Goal: Transaction & Acquisition: Purchase product/service

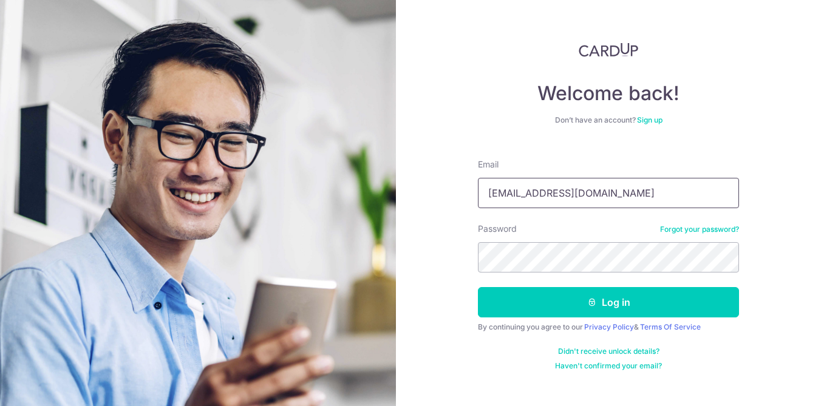
type input "[EMAIL_ADDRESS][DOMAIN_NAME]"
click at [609, 303] on button "Log in" at bounding box center [608, 302] width 261 height 30
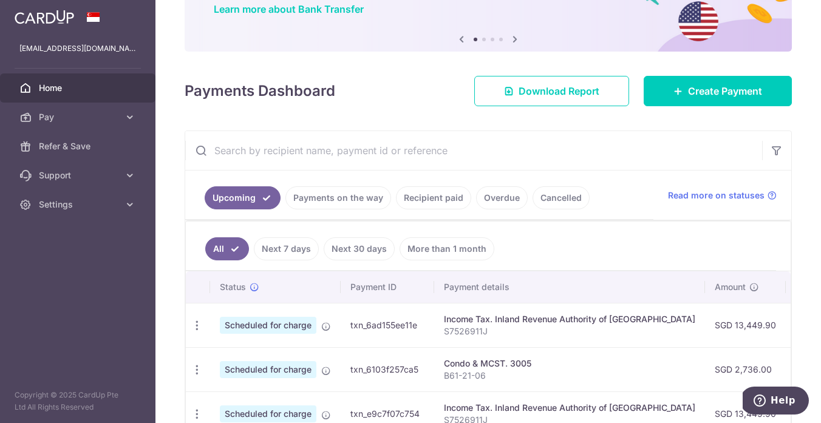
scroll to position [106, 0]
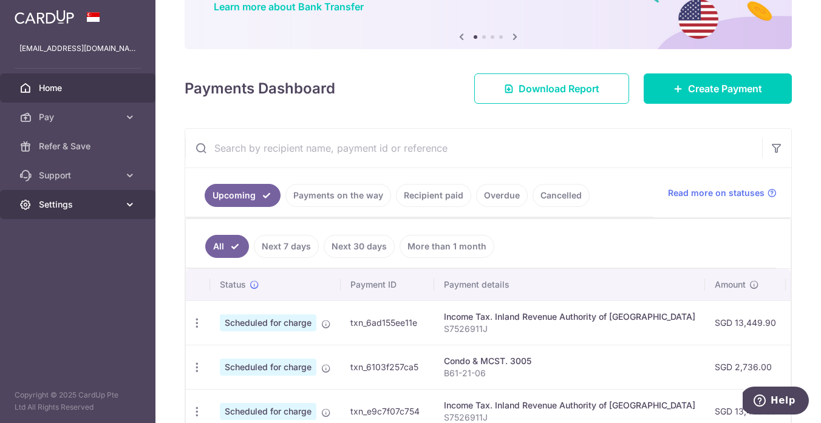
click at [129, 208] on icon at bounding box center [130, 205] width 12 height 12
click at [64, 209] on span "Settings" at bounding box center [79, 205] width 80 height 12
click at [67, 210] on span "Settings" at bounding box center [79, 205] width 80 height 12
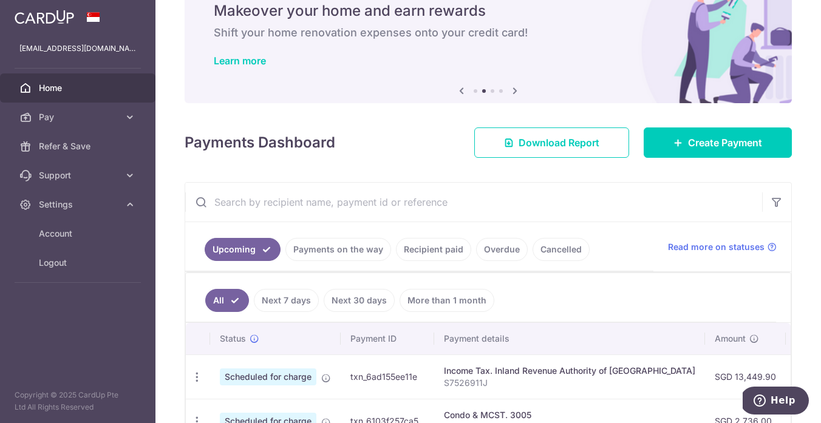
scroll to position [41, 0]
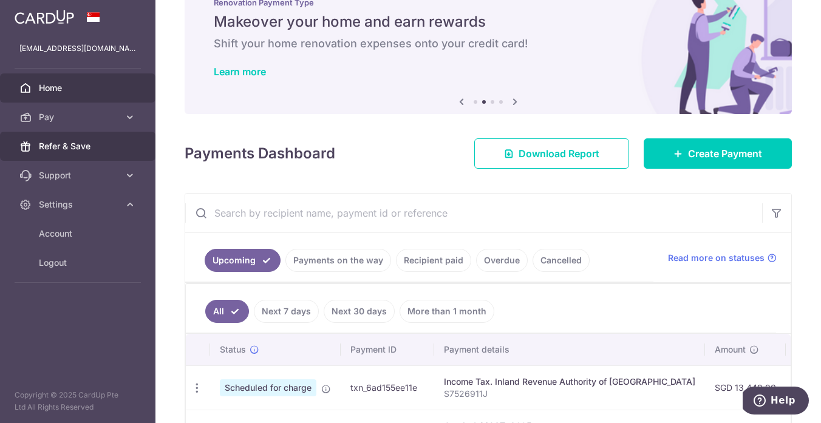
click at [74, 148] on span "Refer & Save" at bounding box center [79, 146] width 80 height 12
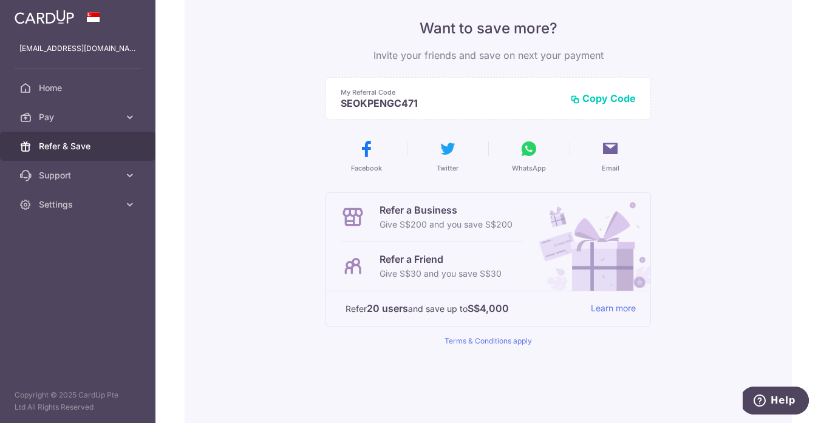
scroll to position [187, 0]
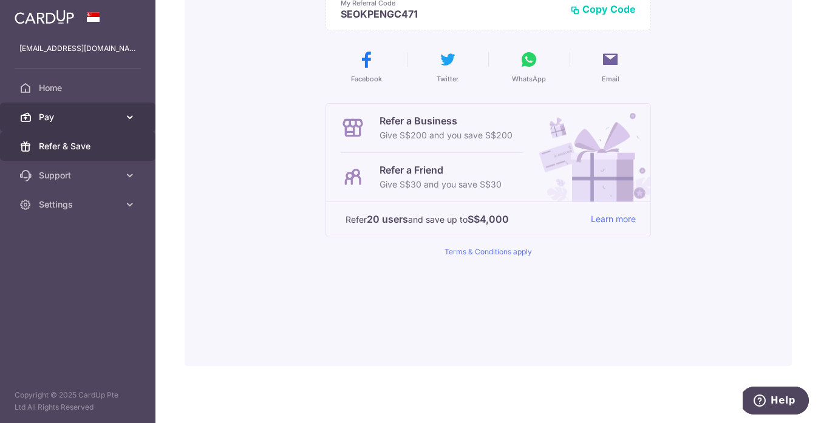
click at [58, 118] on span "Pay" at bounding box center [79, 117] width 80 height 12
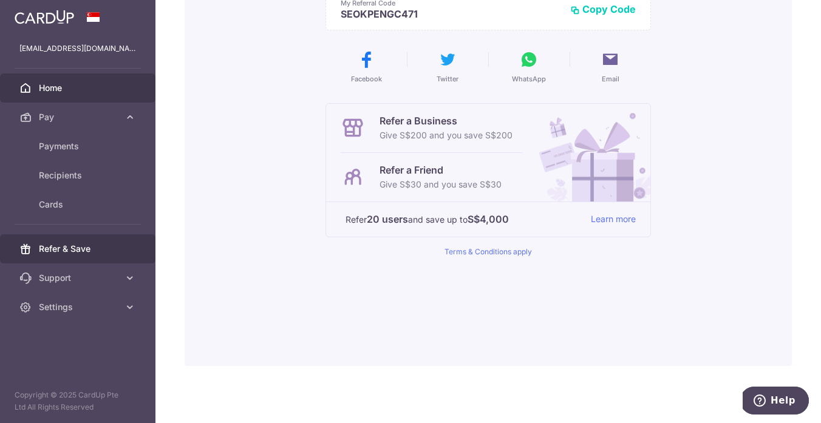
click at [50, 88] on span "Home" at bounding box center [79, 88] width 80 height 12
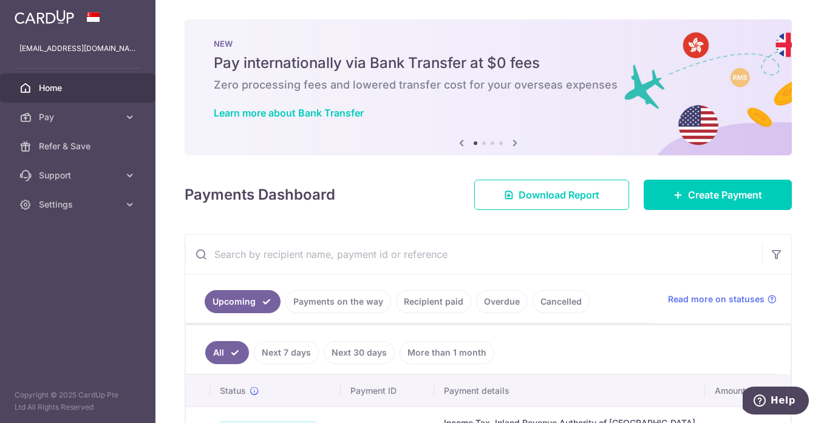
scroll to position [67, 0]
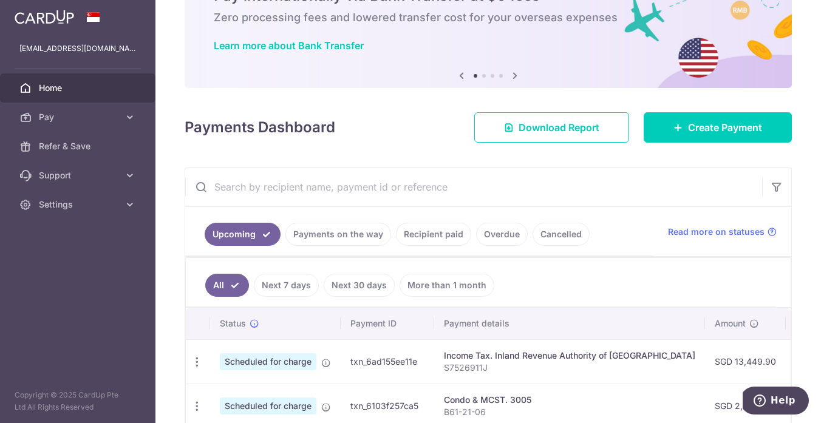
click at [448, 240] on link "Recipient paid" at bounding box center [433, 234] width 75 height 23
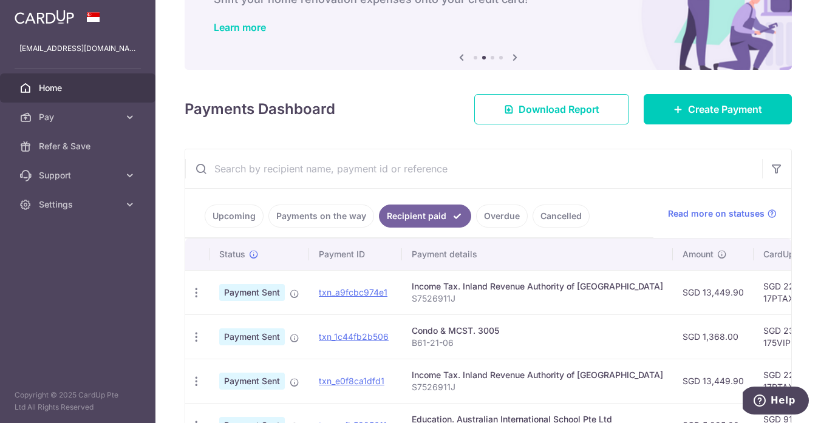
scroll to position [101, 0]
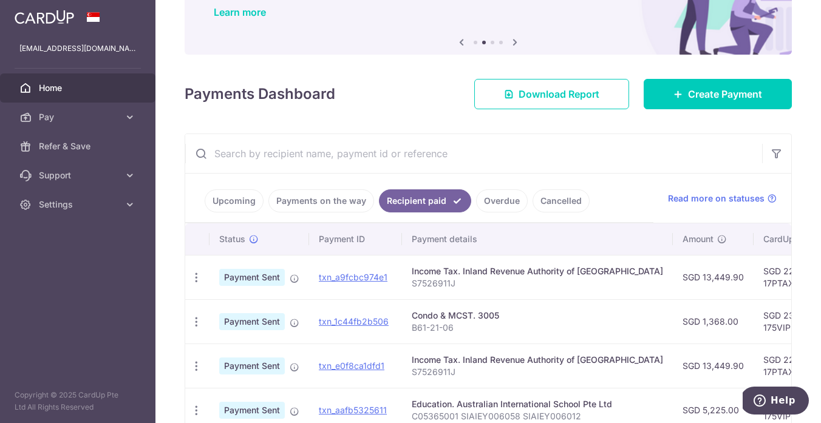
click at [502, 199] on link "Overdue" at bounding box center [502, 201] width 52 height 23
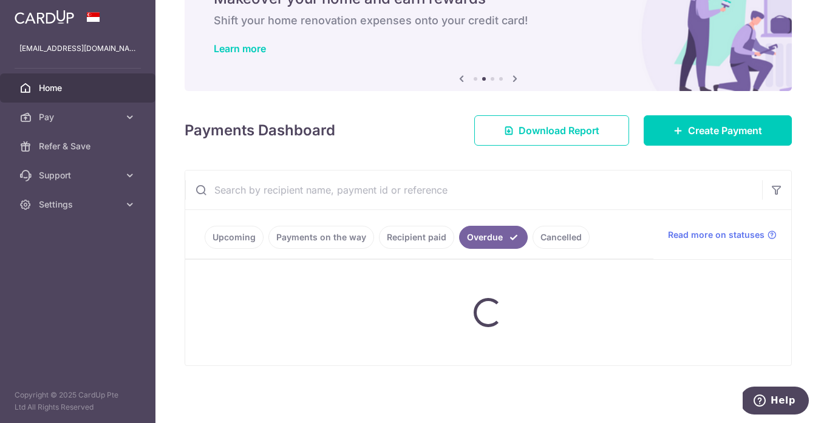
scroll to position [64, 0]
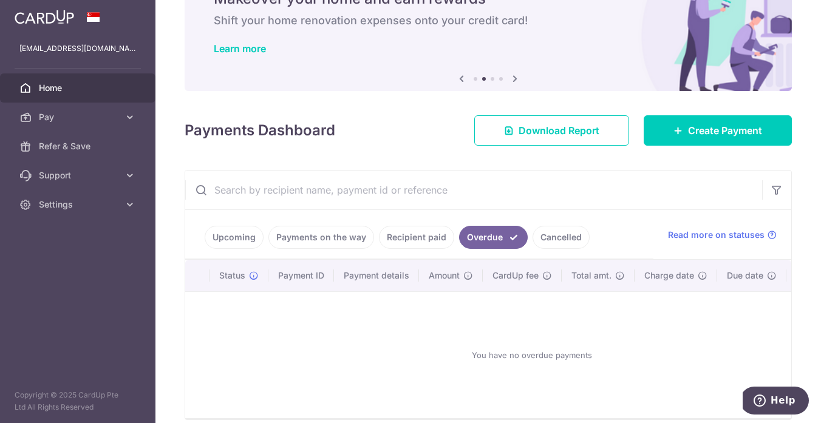
click at [228, 242] on link "Upcoming" at bounding box center [234, 237] width 59 height 23
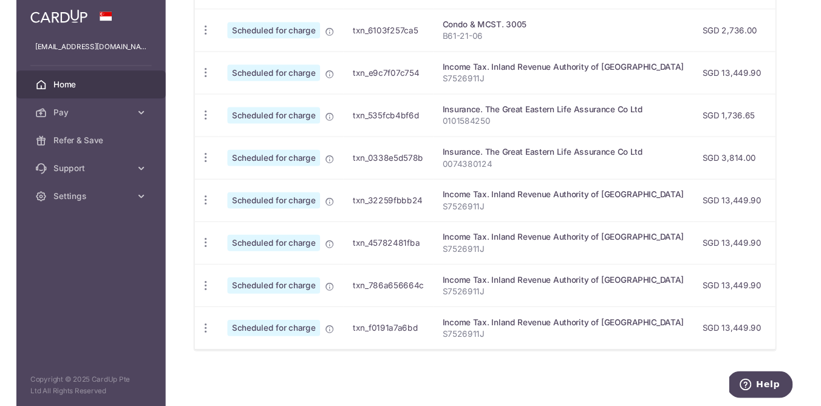
scroll to position [0, 0]
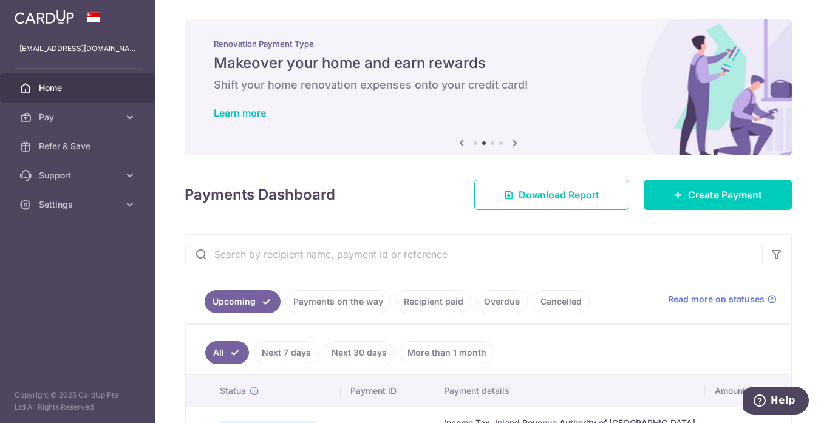
click at [511, 142] on icon at bounding box center [515, 142] width 15 height 15
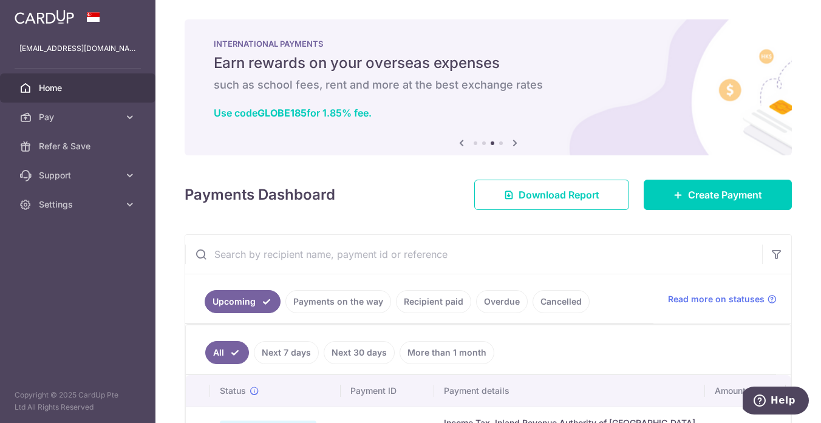
click at [512, 145] on icon at bounding box center [515, 142] width 15 height 15
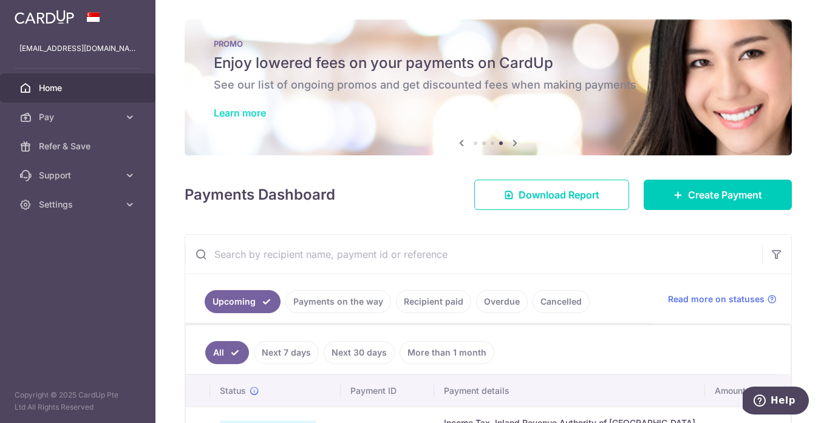
click at [257, 117] on link "Learn more" at bounding box center [240, 113] width 52 height 12
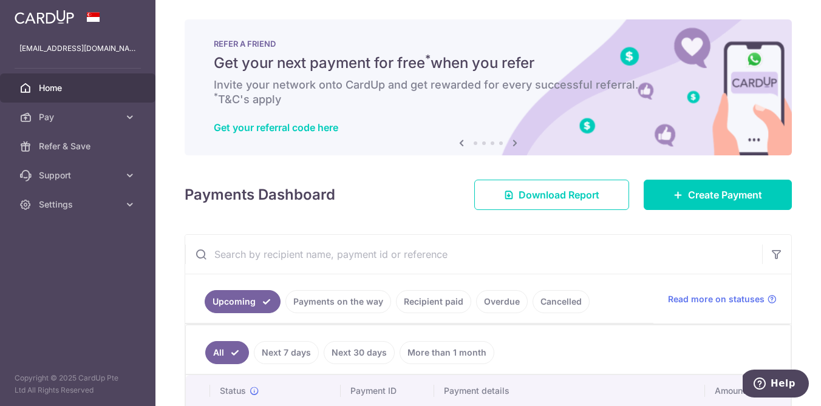
scroll to position [129, 0]
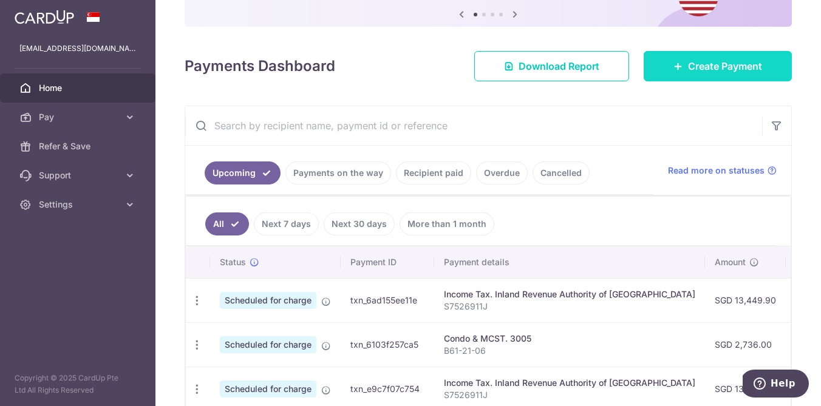
click at [711, 72] on span "Create Payment" at bounding box center [725, 66] width 74 height 15
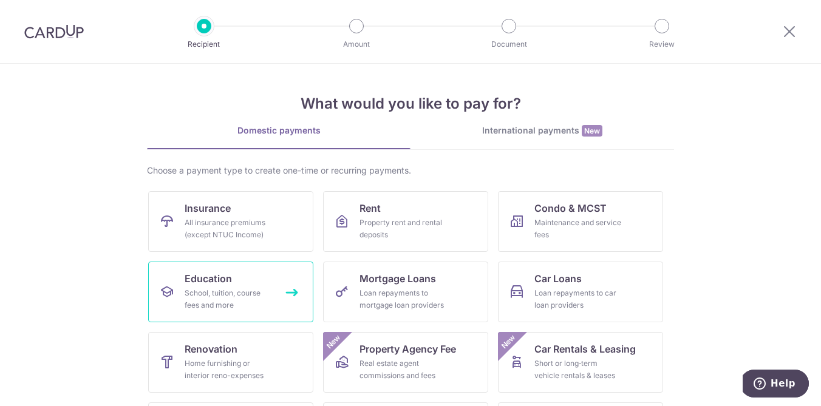
click at [225, 286] on link "Education School, tuition, course fees and more" at bounding box center [230, 292] width 165 height 61
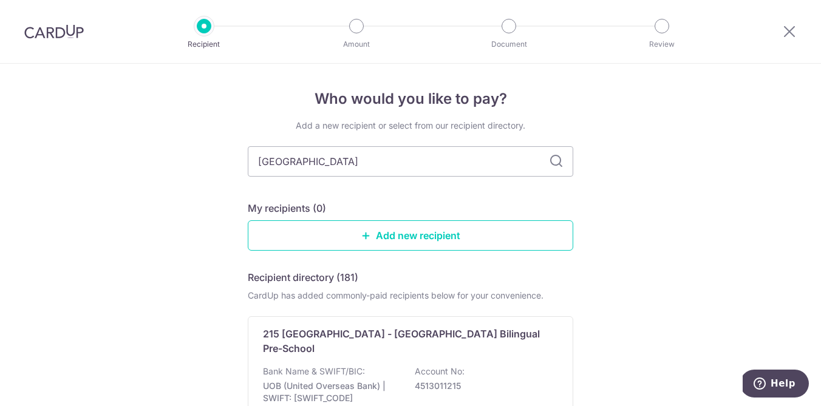
type input "australia"
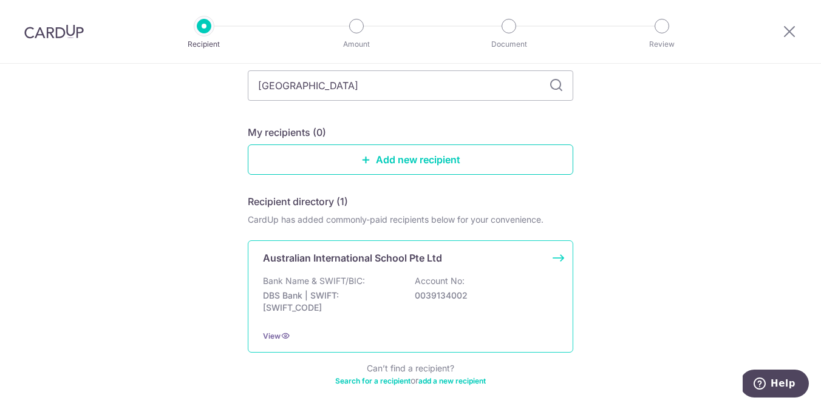
scroll to position [120, 0]
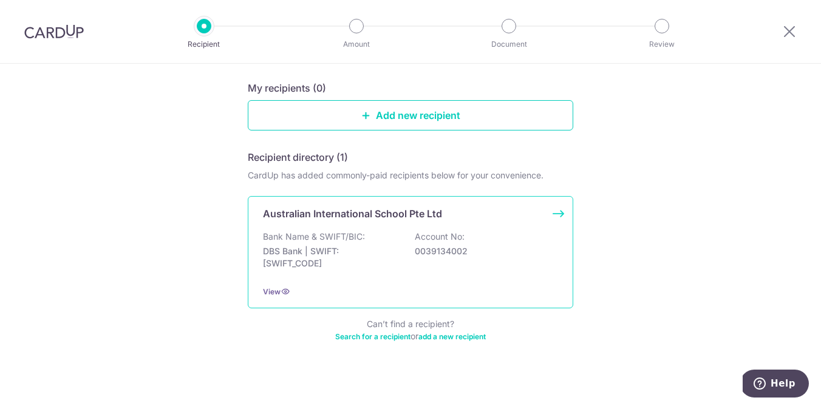
click at [416, 250] on p "0039134002" at bounding box center [483, 251] width 136 height 12
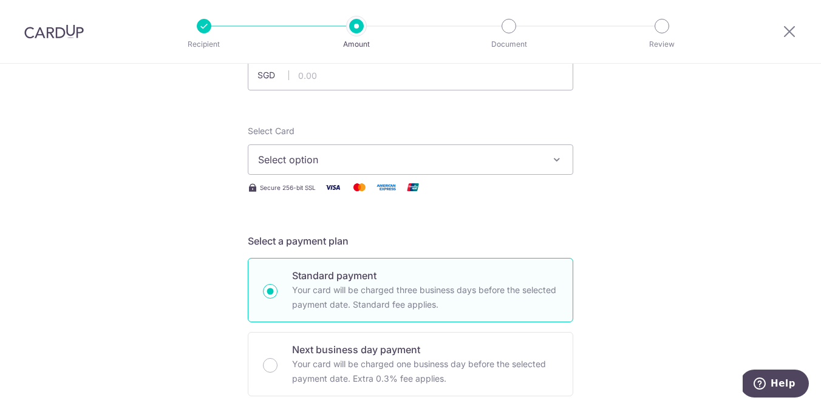
scroll to position [7, 0]
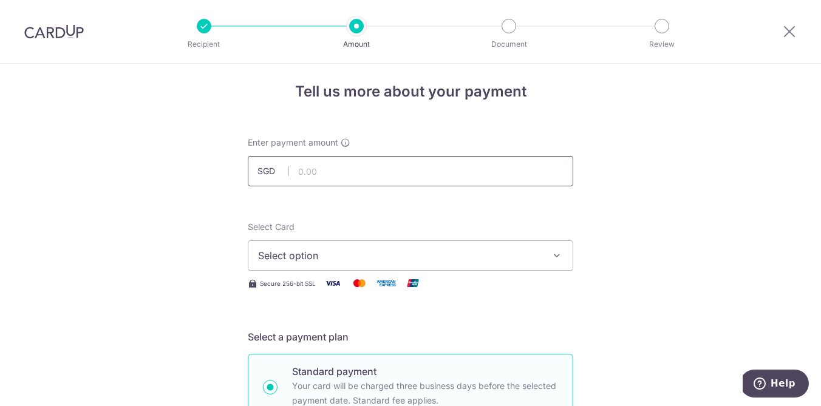
click at [374, 177] on input "text" at bounding box center [411, 171] width 326 height 30
type input "20,718.00"
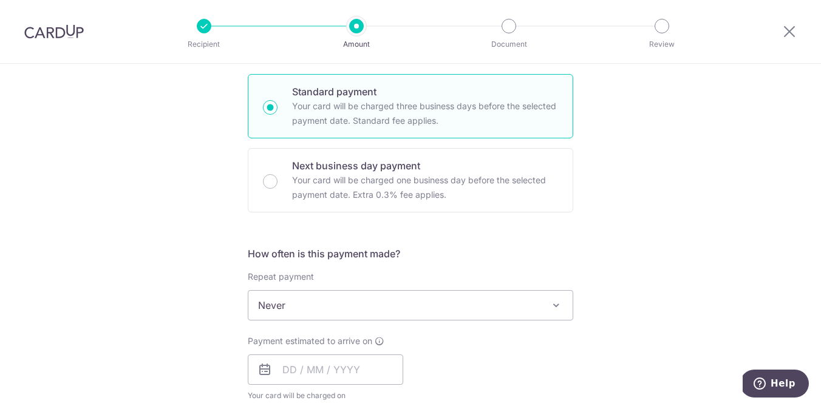
scroll to position [348, 0]
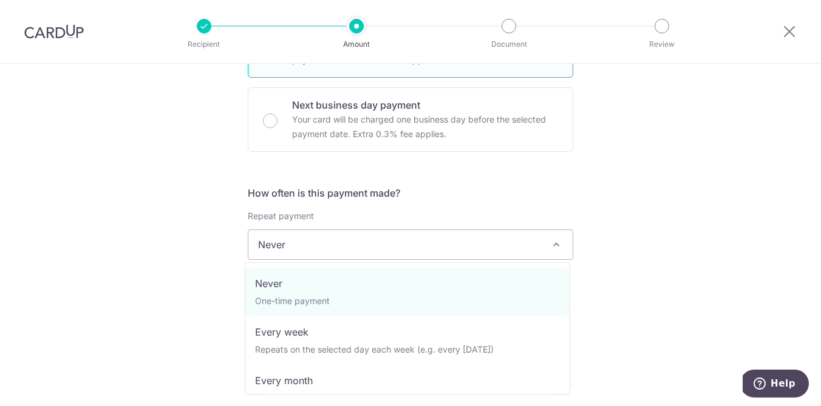
click at [338, 247] on span "Never" at bounding box center [410, 244] width 324 height 29
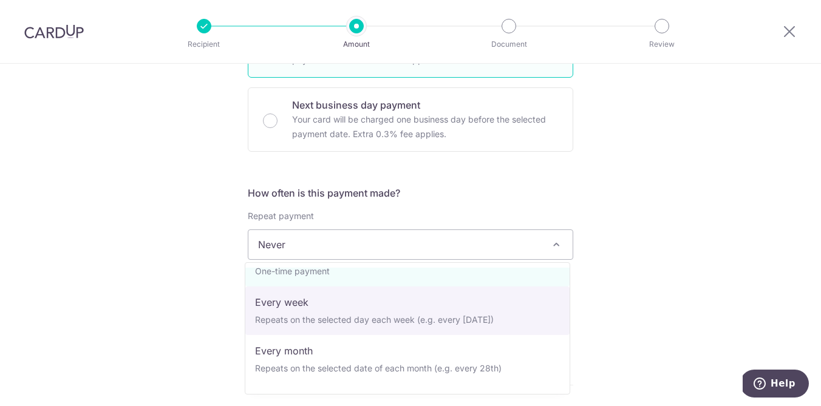
scroll to position [121, 0]
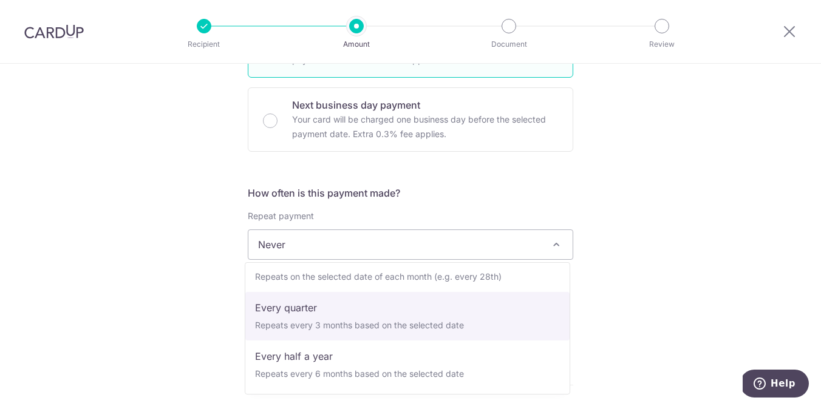
select select "4"
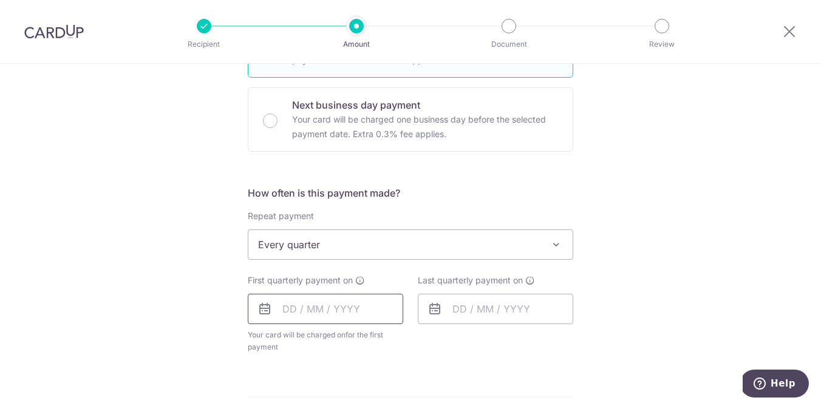
click at [340, 310] on input "text" at bounding box center [326, 309] width 156 height 30
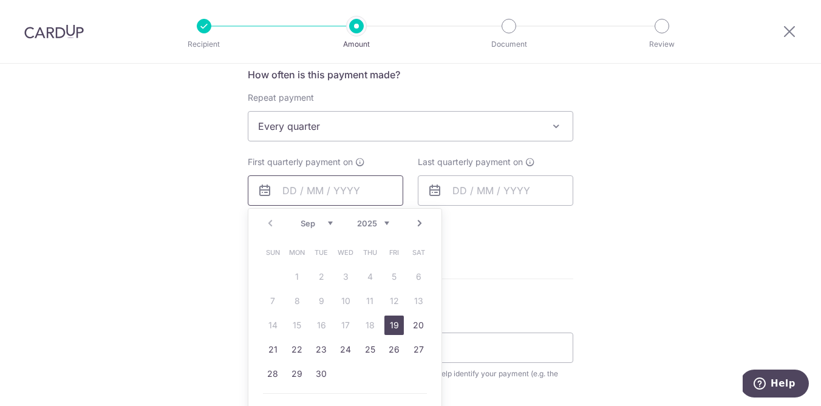
scroll to position [515, 0]
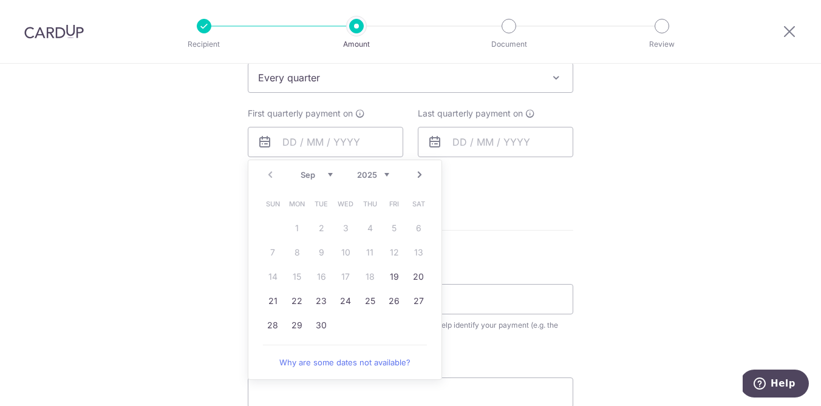
click at [412, 182] on link "Next" at bounding box center [419, 175] width 15 height 15
click at [320, 253] on link "7" at bounding box center [321, 252] width 19 height 19
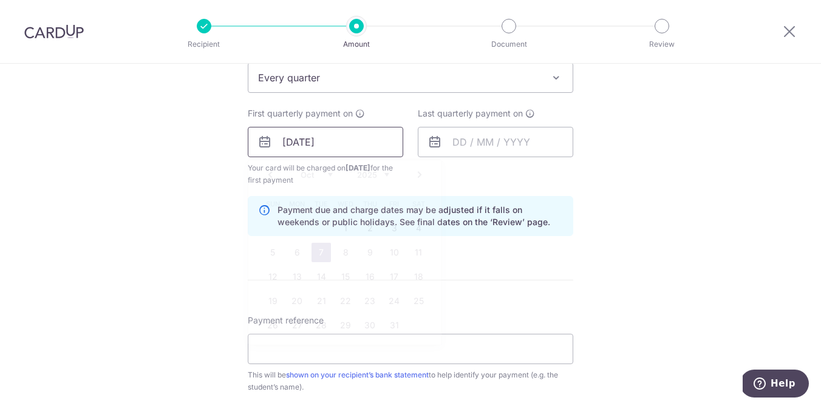
click at [325, 145] on input "07/10/2025" at bounding box center [326, 142] width 156 height 30
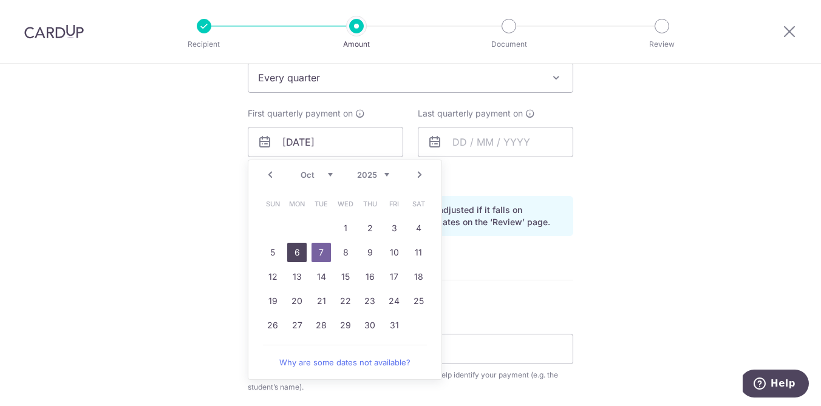
click at [295, 252] on link "6" at bounding box center [296, 252] width 19 height 19
type input "[DATE]"
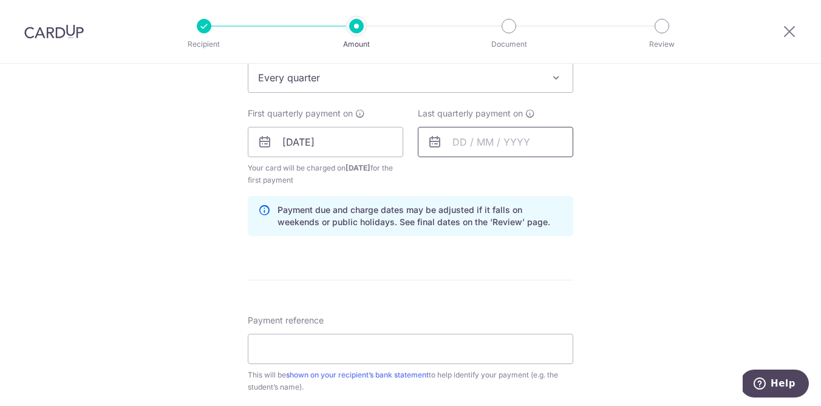
click at [469, 149] on input "text" at bounding box center [496, 142] width 156 height 30
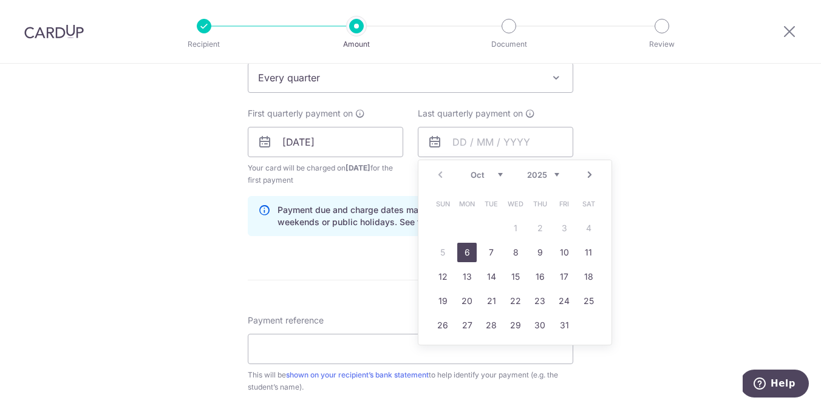
click at [583, 177] on link "Next" at bounding box center [590, 175] width 15 height 15
click at [584, 183] on div "Prev Next Oct Nov Dec 2025 2026 2027 2028 2029 2030 2031 2032 2033 2034 2035" at bounding box center [515, 174] width 193 height 29
click at [586, 179] on link "Next" at bounding box center [590, 175] width 15 height 15
click at [589, 174] on link "Next" at bounding box center [590, 175] width 15 height 15
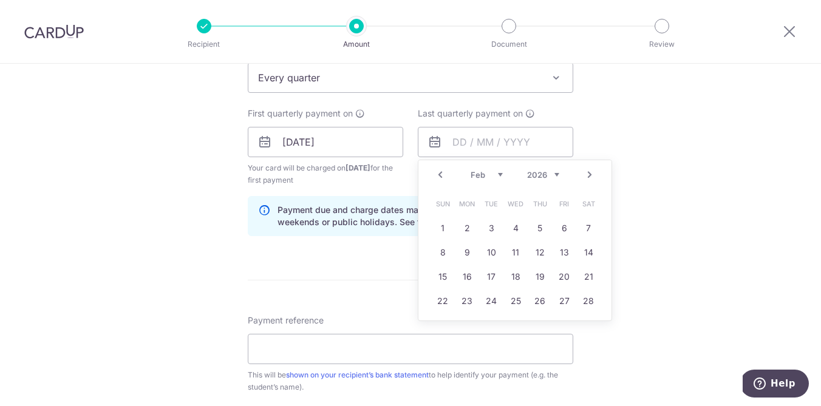
click at [589, 174] on link "Next" at bounding box center [590, 175] width 15 height 15
click at [439, 176] on link "Prev" at bounding box center [440, 175] width 15 height 15
click at [482, 323] on link "31" at bounding box center [491, 325] width 19 height 19
type input "31/03/2026"
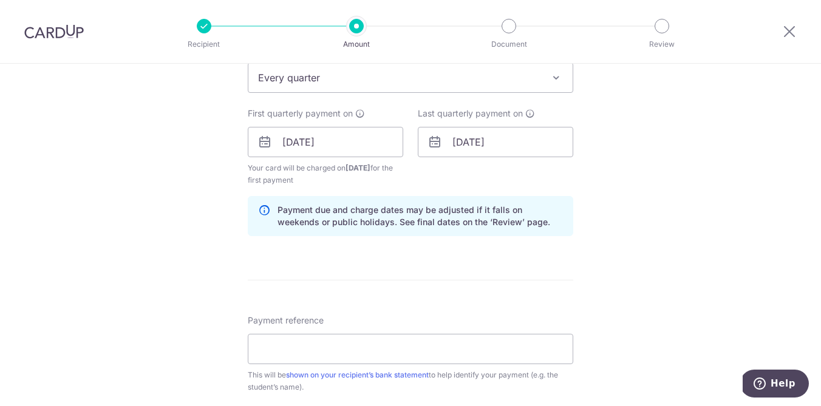
drag, startPoint x: 617, startPoint y: 276, endPoint x: 553, endPoint y: 282, distance: 64.0
click at [617, 276] on div "Tell us more about your payment Enter payment amount SGD 20,718.00 20718.00 Sel…" at bounding box center [410, 129] width 821 height 1161
click at [388, 357] on input "Payment reference" at bounding box center [411, 349] width 326 height 30
paste input "SIAIEY006112"
type input "SIAIEY006112"
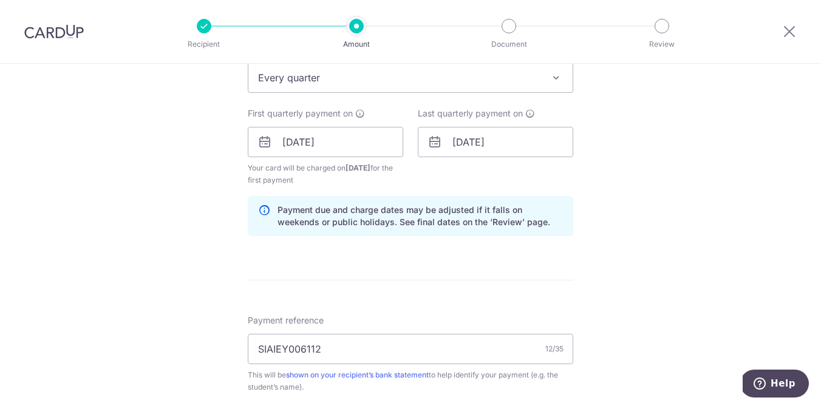
click at [414, 300] on form "Enter payment amount SGD 20,718.00 20718.00 Select Card Select option Add credi…" at bounding box center [411, 141] width 326 height 1024
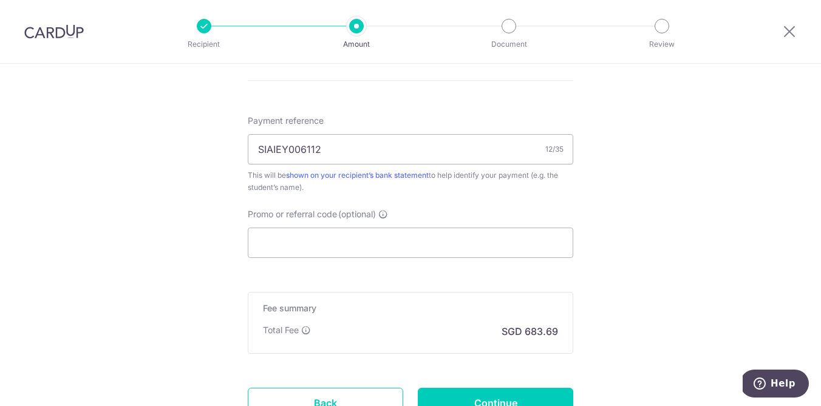
scroll to position [782, 0]
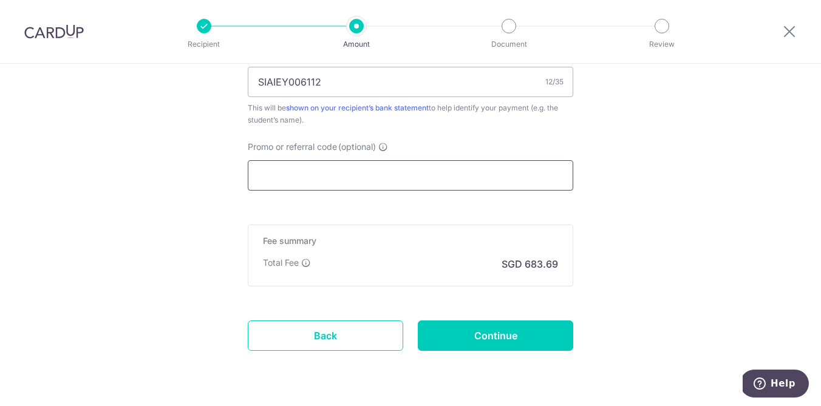
click at [341, 179] on input "Promo or referral code (optional)" at bounding box center [411, 175] width 326 height 30
paste input "3HOME25R"
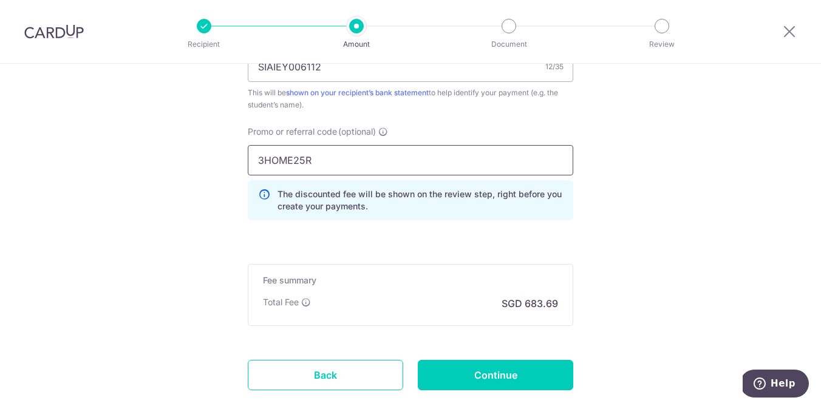
scroll to position [826, 0]
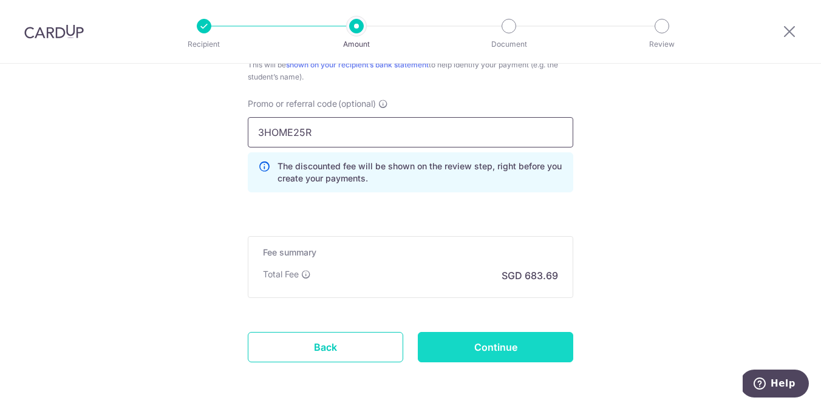
type input "3HOME25R"
click at [534, 358] on input "Continue" at bounding box center [496, 347] width 156 height 30
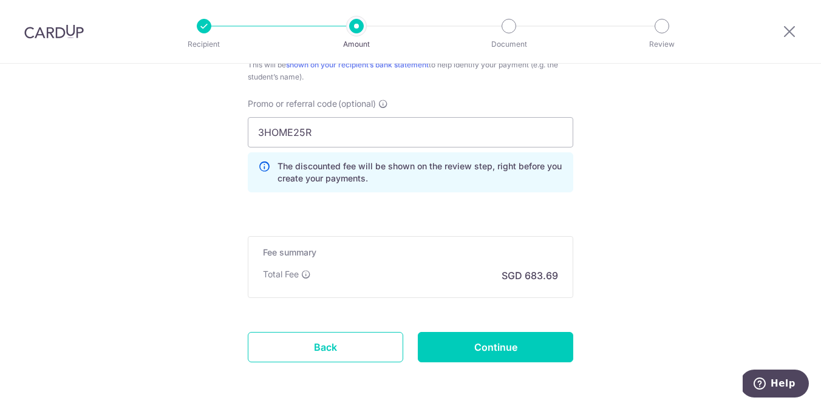
type input "Create Schedule"
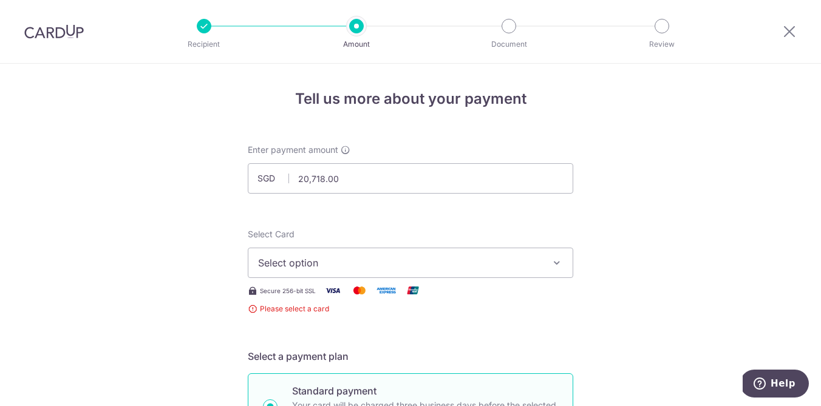
click at [397, 268] on span "Select option" at bounding box center [399, 263] width 283 height 15
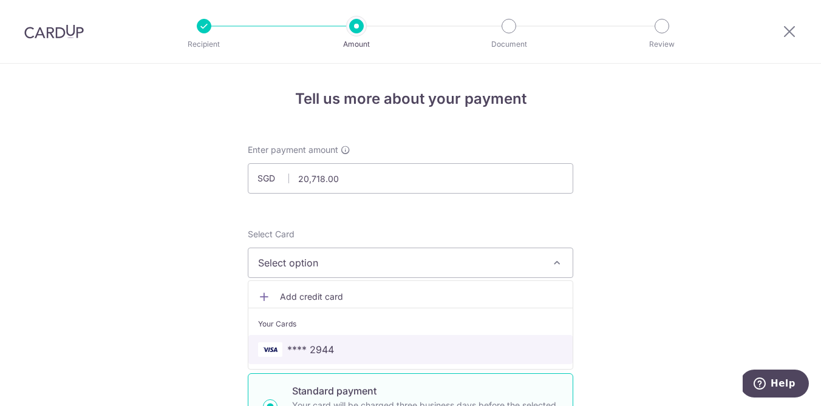
click at [400, 351] on span "**** 2944" at bounding box center [410, 350] width 305 height 15
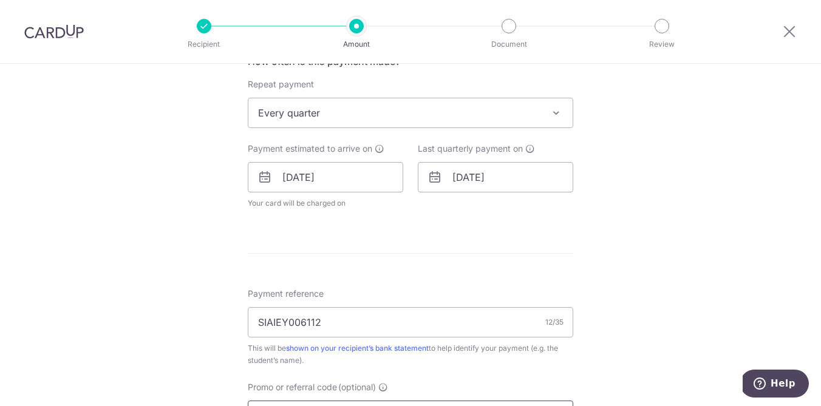
scroll to position [623, 0]
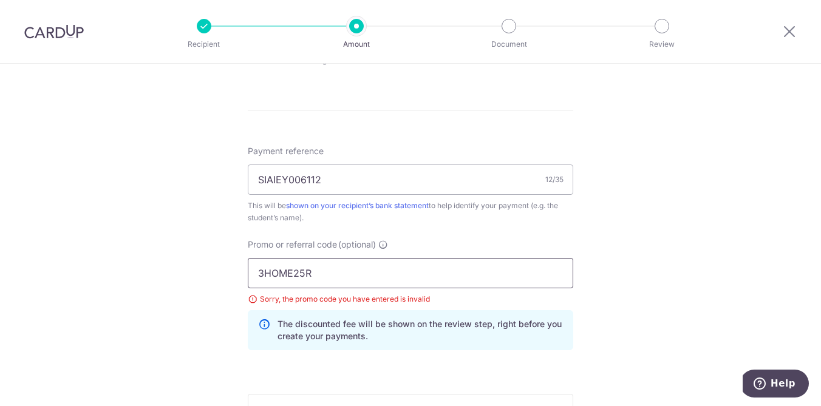
click at [461, 281] on input "3HOME25R" at bounding box center [411, 273] width 326 height 30
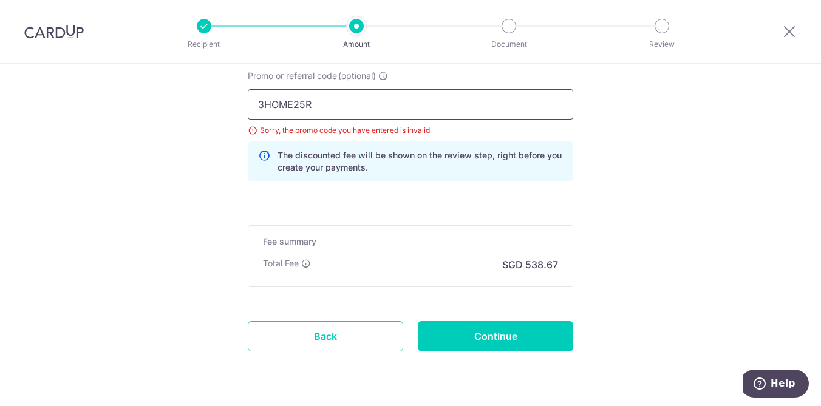
scroll to position [828, 0]
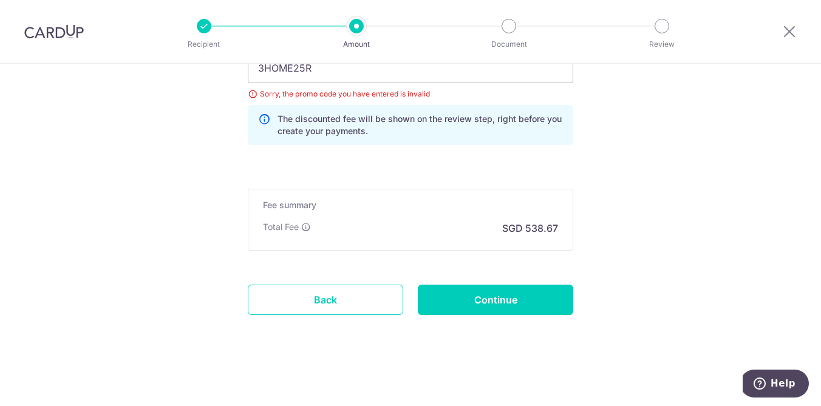
drag, startPoint x: 346, startPoint y: 307, endPoint x: 527, endPoint y: 203, distance: 208.4
click at [346, 307] on link "Back" at bounding box center [326, 300] width 156 height 30
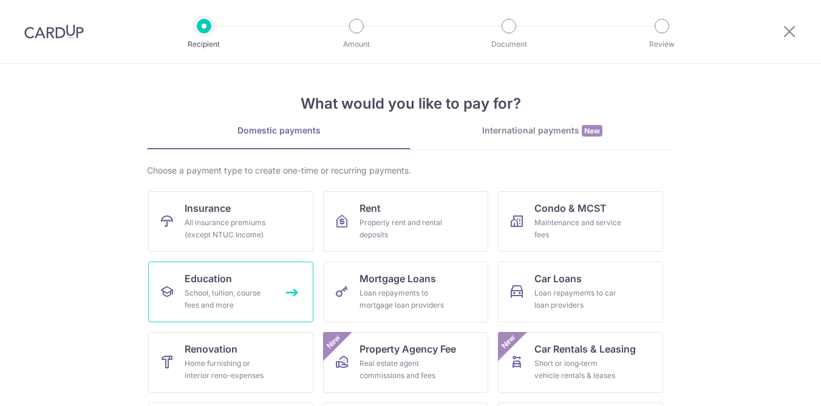
click at [255, 300] on div "School, tuition, course fees and more" at bounding box center [228, 299] width 87 height 24
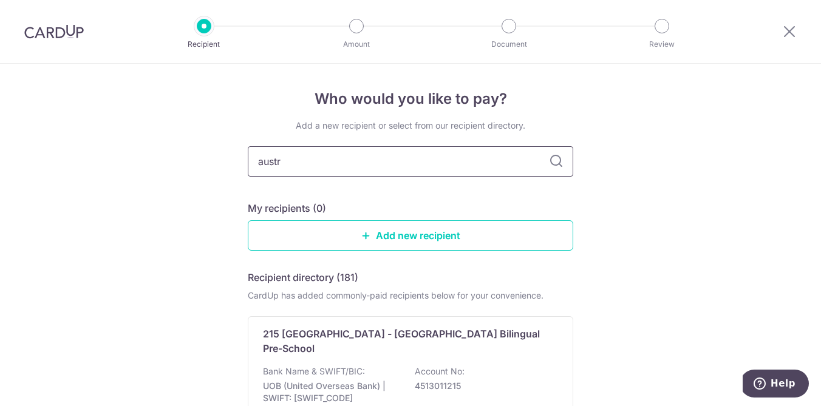
type input "austra"
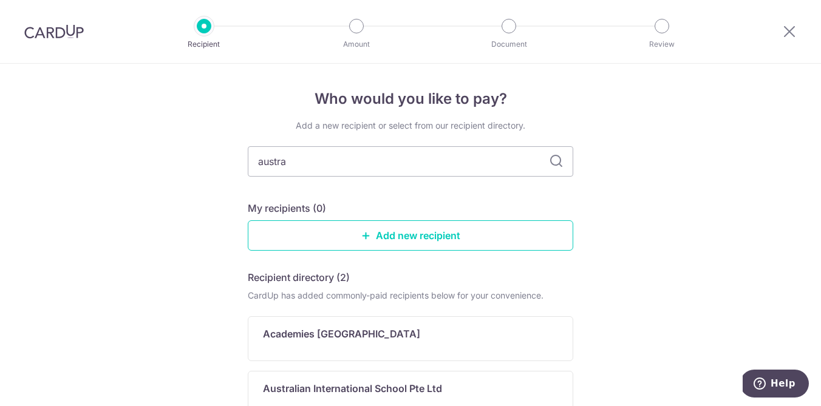
click at [555, 163] on icon at bounding box center [556, 161] width 15 height 15
click at [454, 167] on input "austra" at bounding box center [411, 161] width 326 height 30
drag, startPoint x: 341, startPoint y: 168, endPoint x: 359, endPoint y: 163, distance: 18.4
click at [359, 163] on input "austra" at bounding box center [411, 161] width 326 height 30
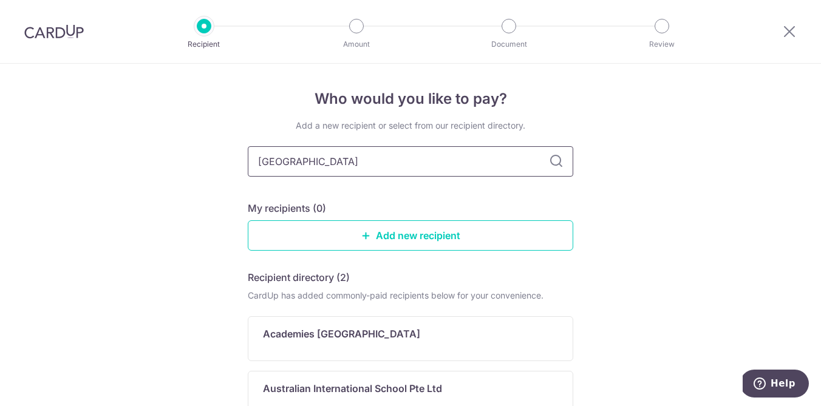
type input "australia"
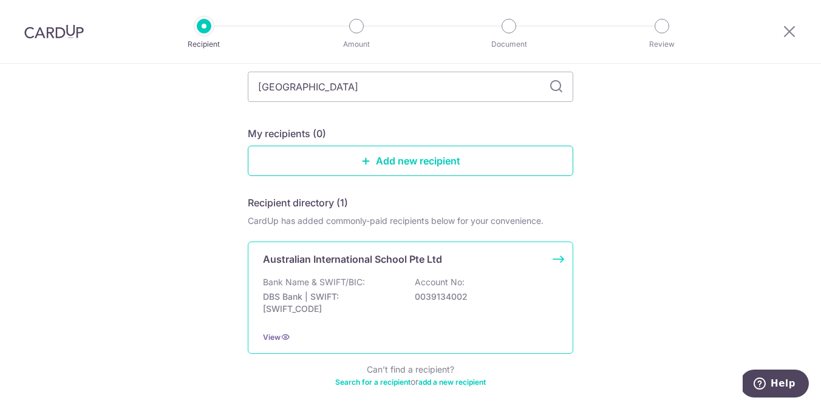
scroll to position [94, 0]
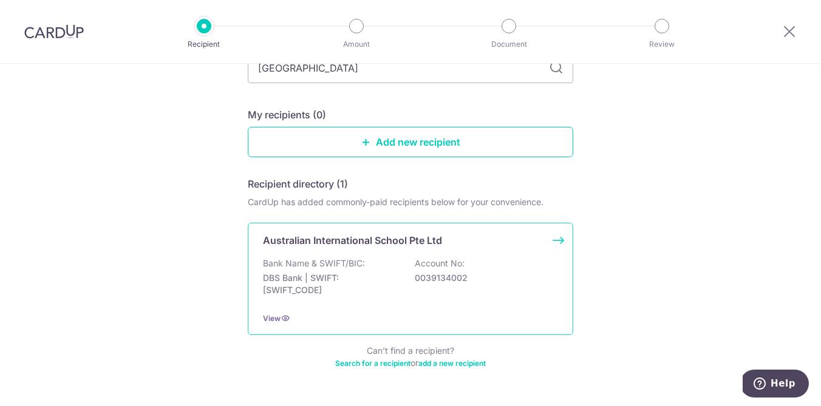
click at [380, 264] on div "Bank Name & SWIFT/BIC: DBS Bank | SWIFT: DBSSSGSGXXX Account No: 0039134002" at bounding box center [410, 280] width 295 height 45
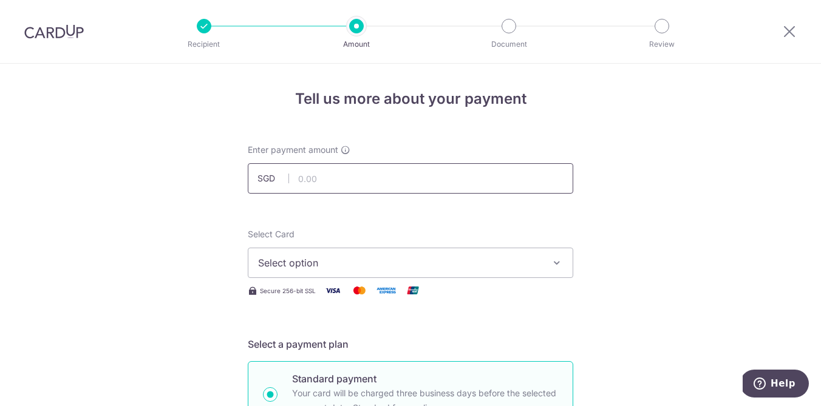
click at [369, 186] on input "text" at bounding box center [411, 178] width 326 height 30
type input "20,718.00"
click at [336, 231] on div "Select Card Select option Add credit card Your Cards **** 2944" at bounding box center [411, 253] width 326 height 50
click at [333, 265] on span "Select option" at bounding box center [399, 263] width 283 height 15
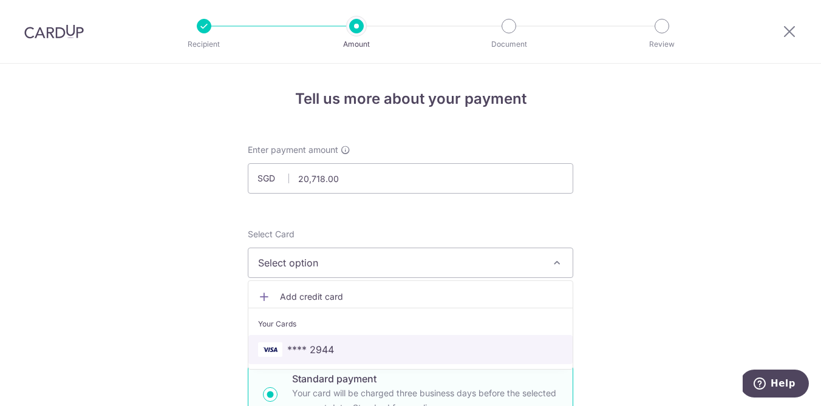
click at [358, 349] on span "**** 2944" at bounding box center [410, 350] width 305 height 15
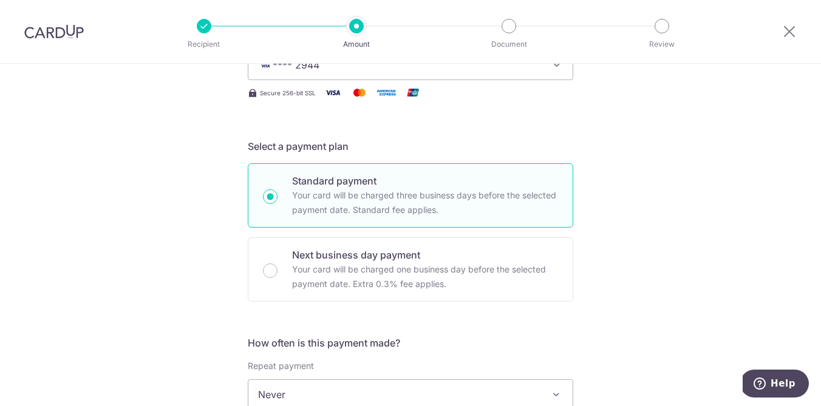
scroll to position [301, 0]
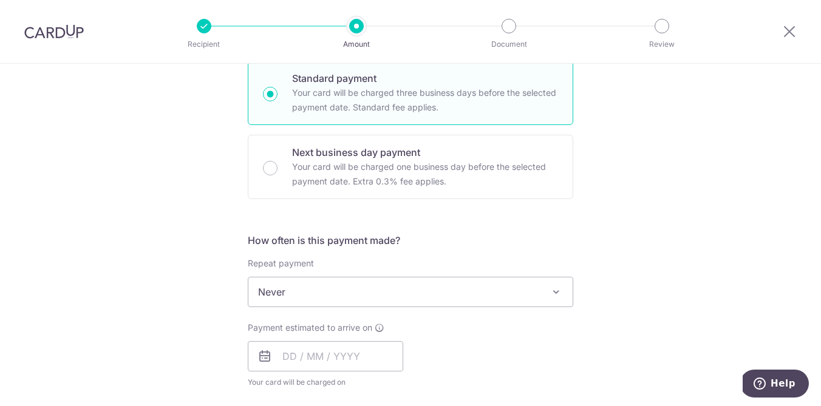
click at [344, 298] on span "Never" at bounding box center [410, 292] width 324 height 29
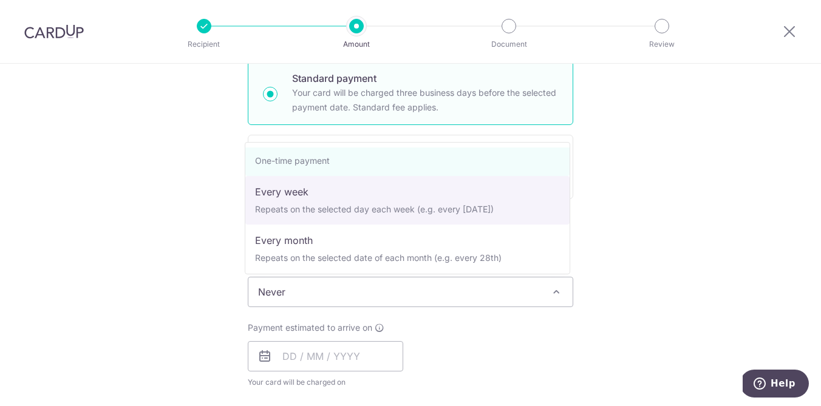
scroll to position [67, 0]
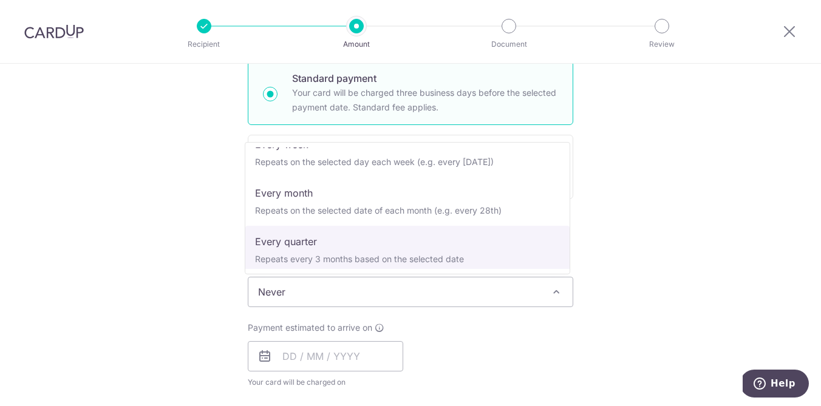
select select "4"
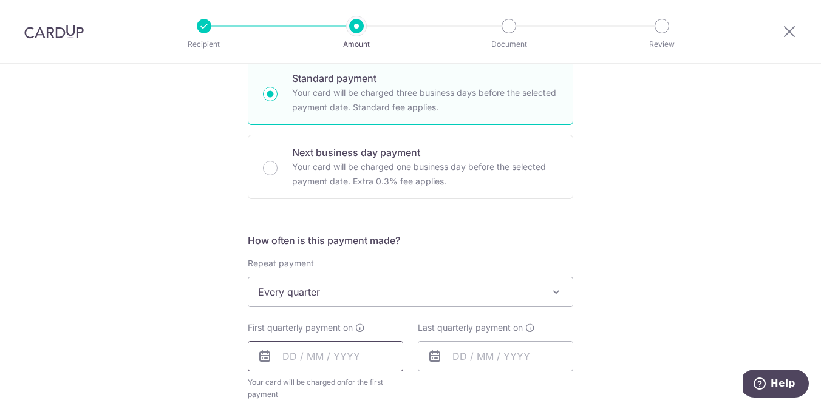
scroll to position [320, 0]
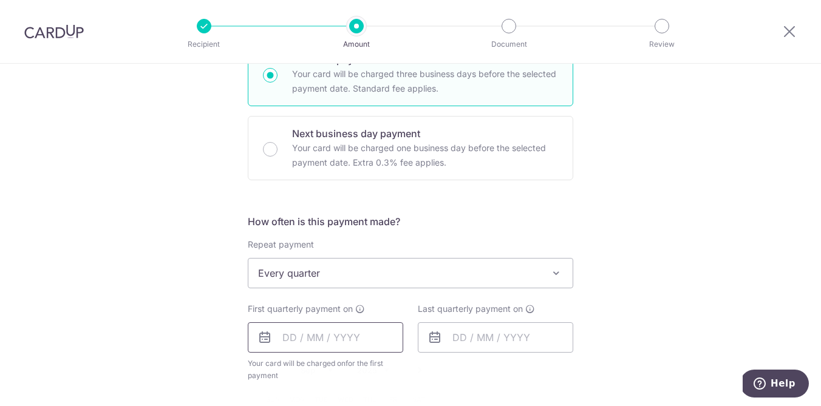
click at [318, 337] on input "text" at bounding box center [326, 338] width 156 height 30
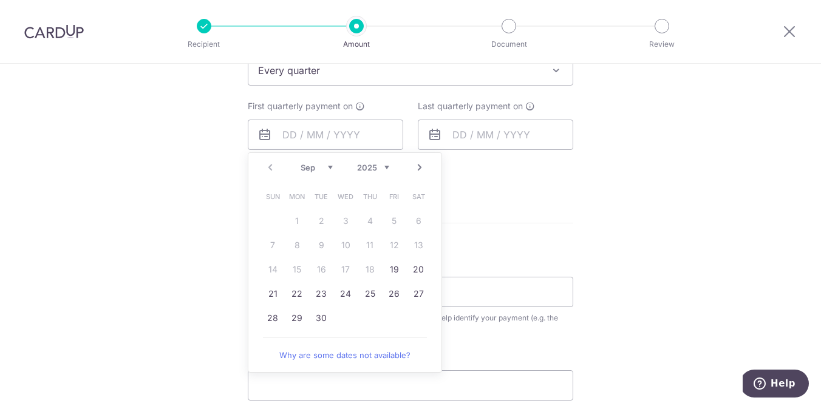
click at [418, 173] on link "Next" at bounding box center [419, 167] width 15 height 15
click at [294, 251] on link "6" at bounding box center [296, 245] width 19 height 19
type input "[DATE]"
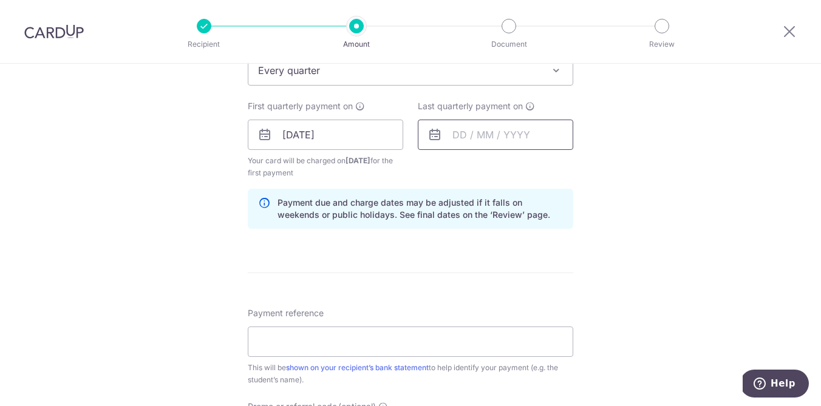
click at [479, 137] on input "text" at bounding box center [496, 135] width 156 height 30
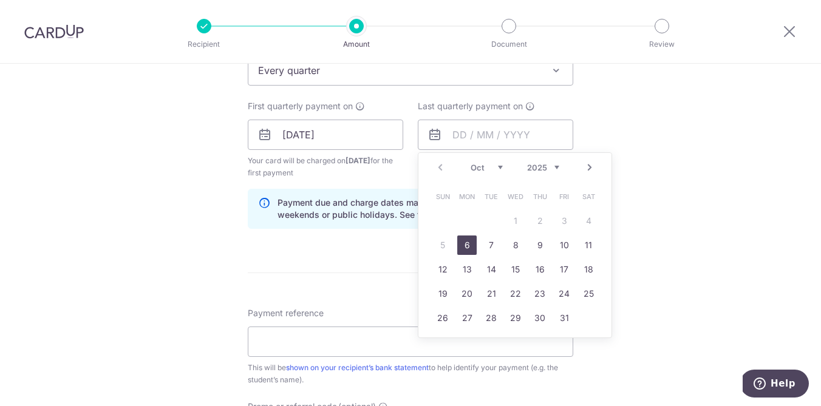
click at [587, 175] on div "Prev Next Oct Nov Dec 2025 2026 2027 2028 2029 2030 2031 2032 2033 2034 2035" at bounding box center [515, 167] width 193 height 29
click at [586, 171] on link "Next" at bounding box center [590, 167] width 15 height 15
click at [514, 314] on link "31" at bounding box center [515, 318] width 19 height 19
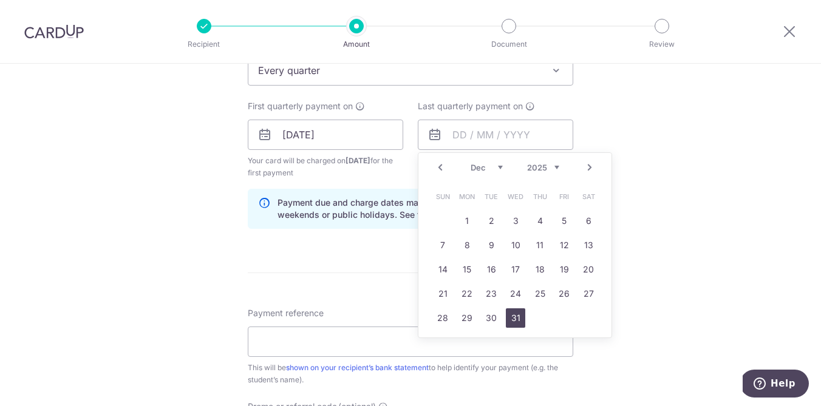
type input "[DATE]"
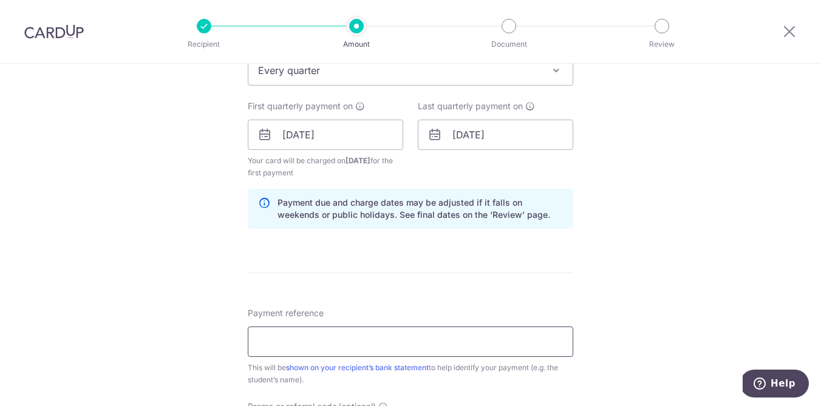
click at [463, 349] on input "Payment reference" at bounding box center [411, 342] width 326 height 30
paste input "SIAIEY006112"
click at [409, 315] on div "Payment reference SIAIEY006112_Natalie Yeo 24/35 This will be shown on your rec…" at bounding box center [411, 346] width 326 height 79
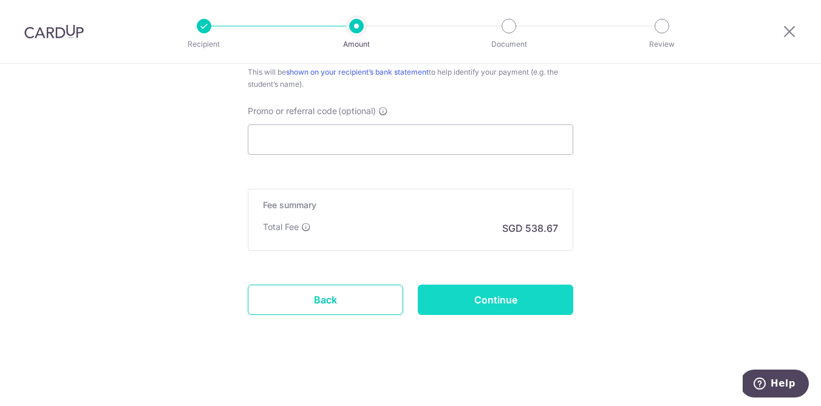
scroll to position [587, 0]
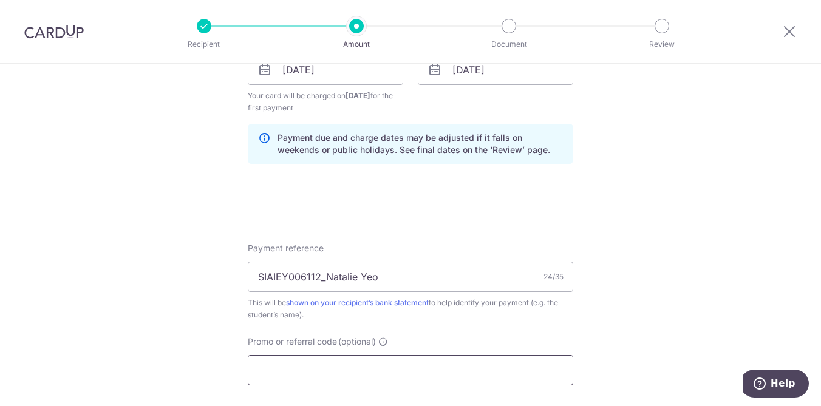
click at [343, 375] on input "Promo or referral code (optional)" at bounding box center [411, 370] width 326 height 30
drag, startPoint x: 356, startPoint y: 275, endPoint x: 450, endPoint y: 275, distance: 94.2
click at [450, 275] on input "SIAIEY006112_Natalie Yeo" at bounding box center [411, 277] width 326 height 30
click at [388, 378] on input "Promo or referral code (optional)" at bounding box center [411, 370] width 326 height 30
click at [370, 283] on input "SIAIEY006112_Natalie" at bounding box center [411, 277] width 326 height 30
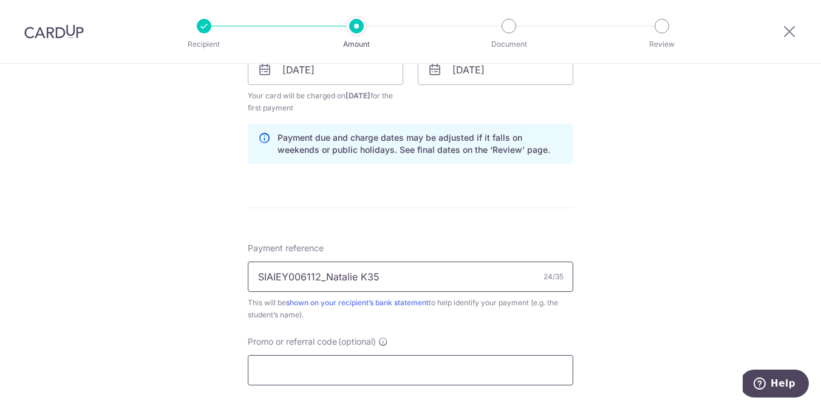
type input "SIAIEY006112_Natalie K35"
click at [396, 368] on input "Promo or referral code (optional)" at bounding box center [411, 370] width 326 height 30
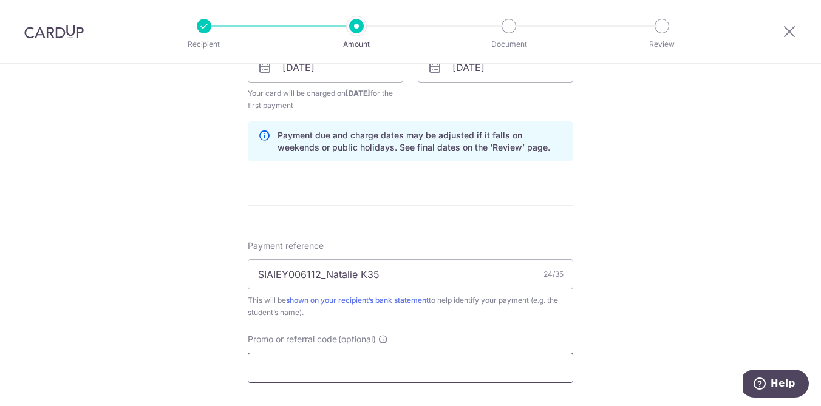
scroll to position [598, 0]
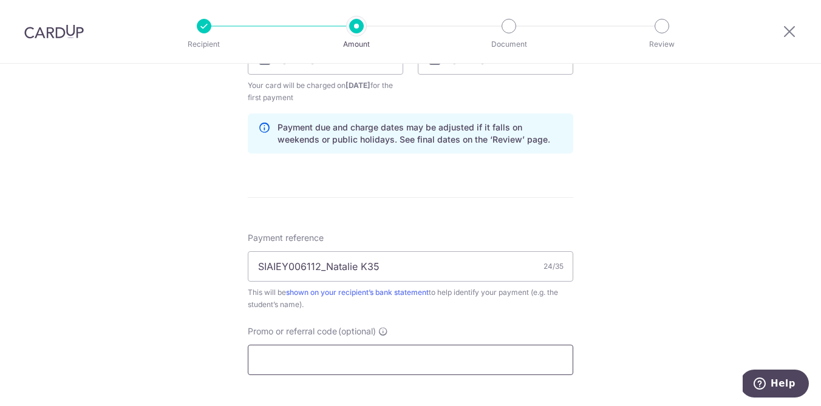
paste input "3HOME25R"
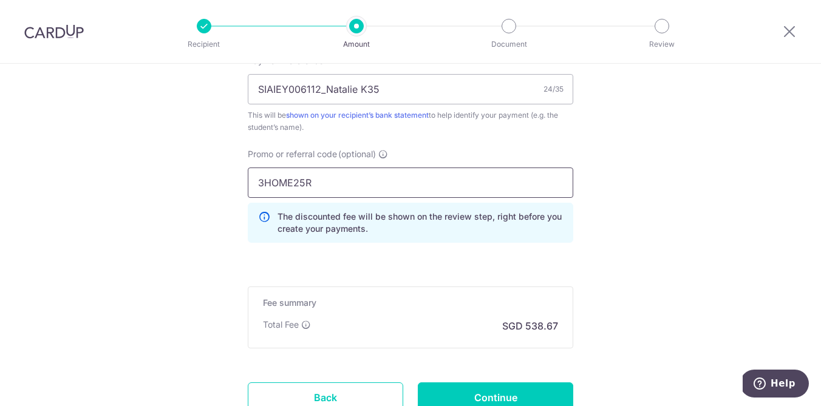
scroll to position [869, 0]
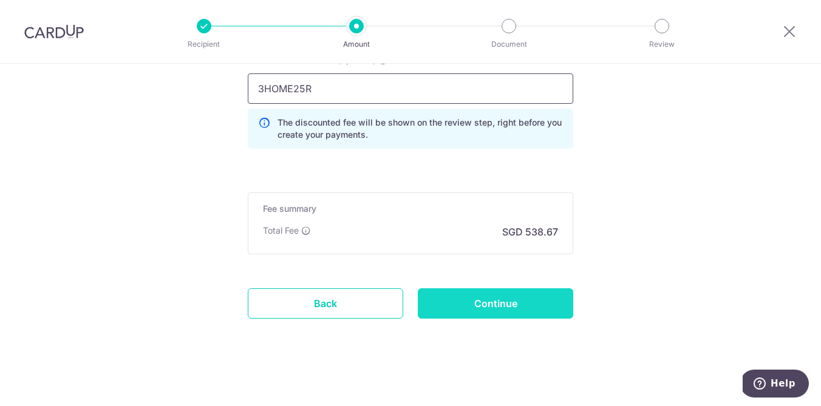
type input "3HOME25R"
click at [516, 304] on input "Continue" at bounding box center [496, 304] width 156 height 30
type input "Create Schedule"
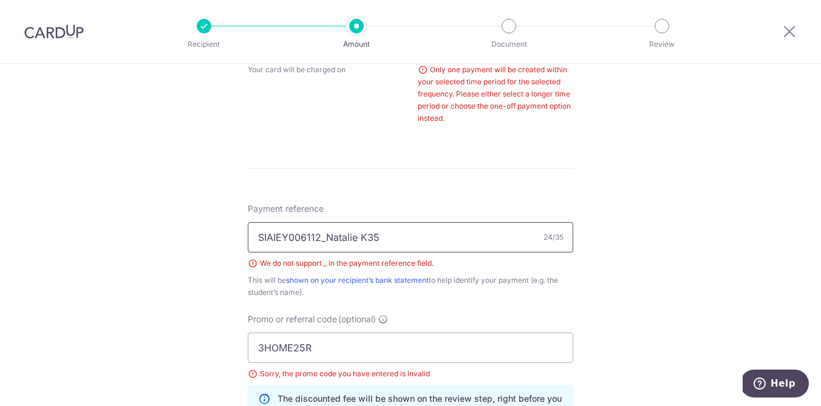
click at [322, 244] on input "SIAIEY006112_Natalie K35" at bounding box center [411, 237] width 326 height 30
click at [323, 240] on input "SIAIEY006112_Natalie K35" at bounding box center [411, 237] width 326 height 30
type input "SIAIEY006112 [PERSON_NAME] K35"
click at [409, 290] on div "This will be shown on your recipient’s bank statement to help identify your pay…" at bounding box center [411, 287] width 326 height 24
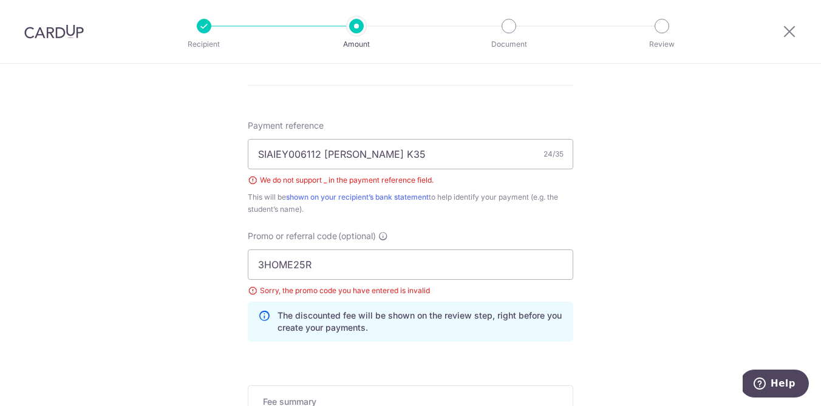
scroll to position [894, 0]
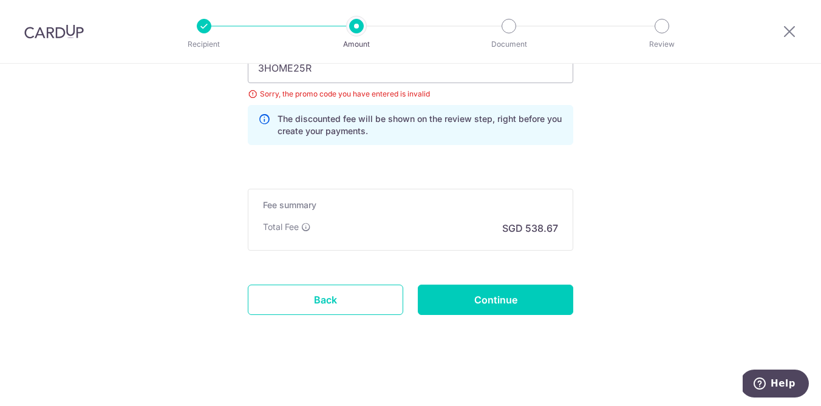
click at [508, 305] on input "Continue" at bounding box center [496, 300] width 156 height 30
type input "Create Schedule"
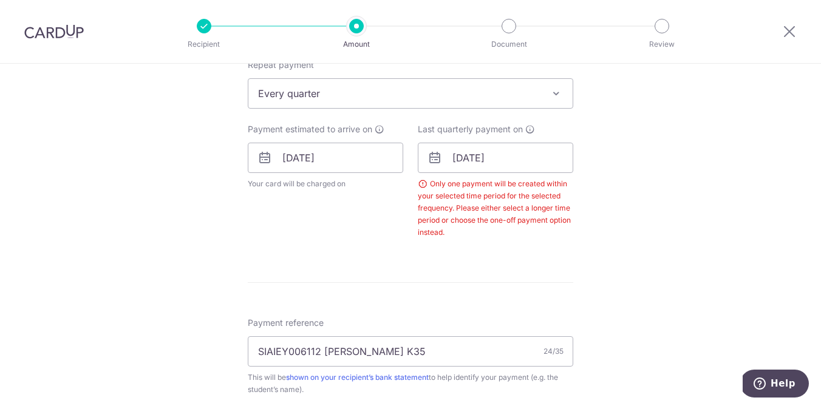
scroll to position [494, 0]
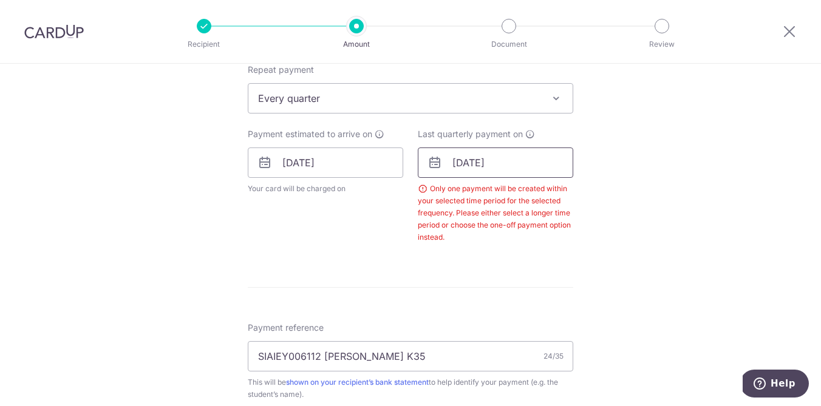
click at [509, 166] on input "[DATE]" at bounding box center [496, 163] width 156 height 30
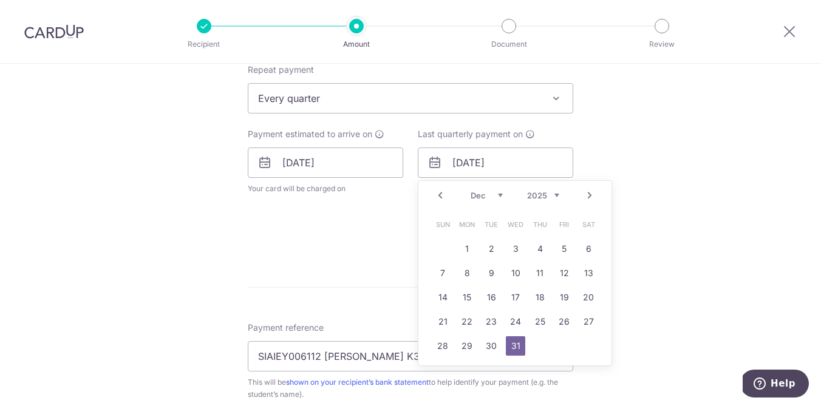
click at [429, 100] on span "Every quarter" at bounding box center [410, 98] width 324 height 29
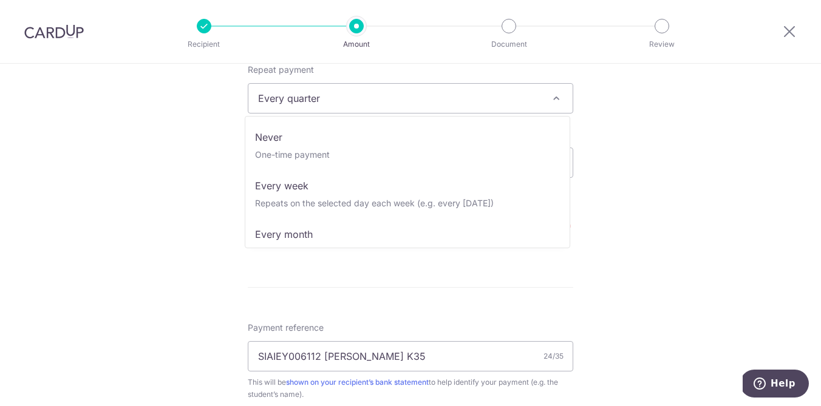
scroll to position [49, 0]
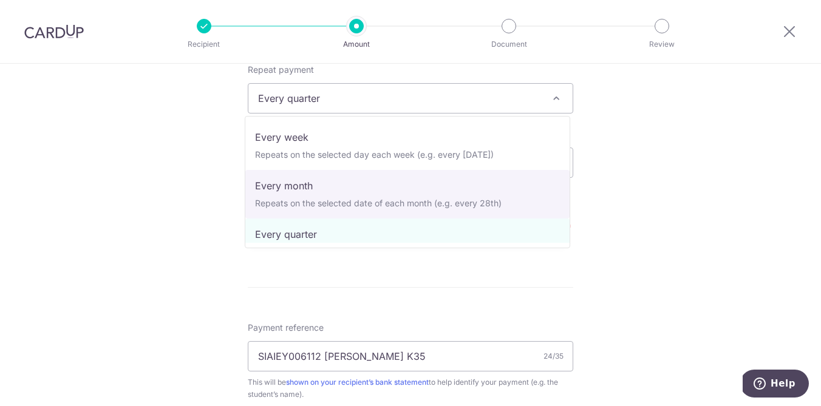
select select "3"
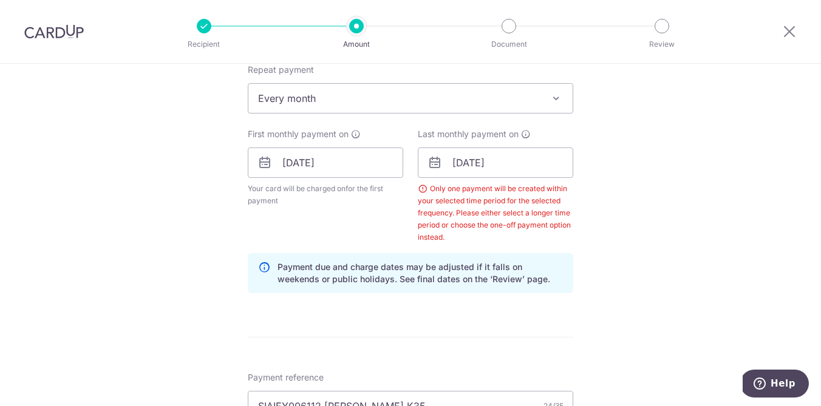
click at [592, 236] on div "Tell us more about your payment Enter payment amount SGD 20,718.00 20718.00 Sel…" at bounding box center [410, 203] width 821 height 1269
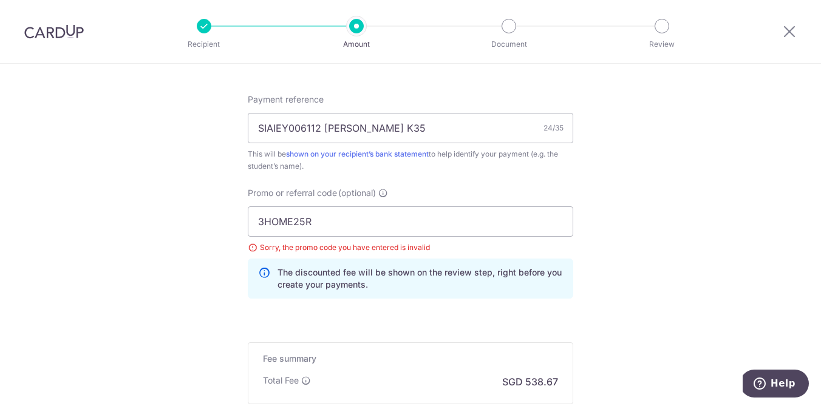
scroll to position [912, 0]
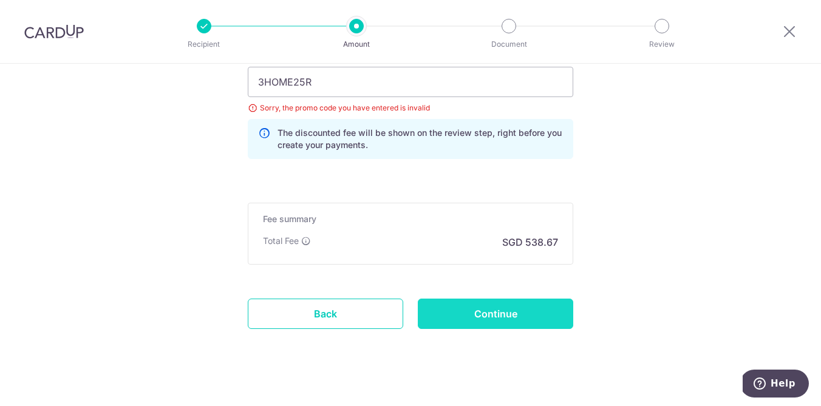
click at [530, 316] on input "Continue" at bounding box center [496, 314] width 156 height 30
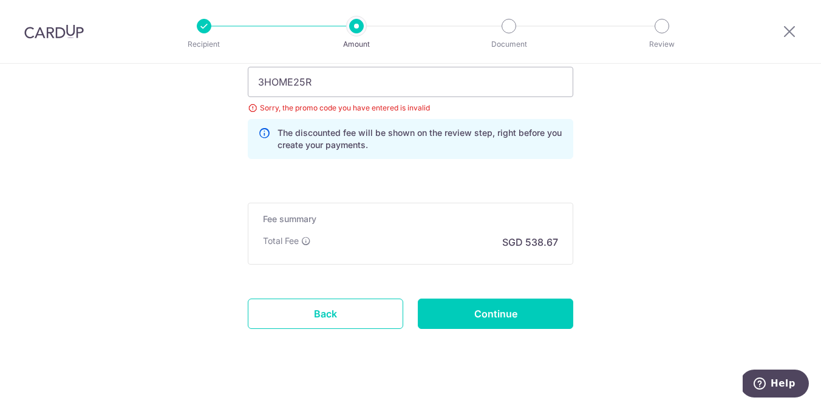
type input "Create Schedule"
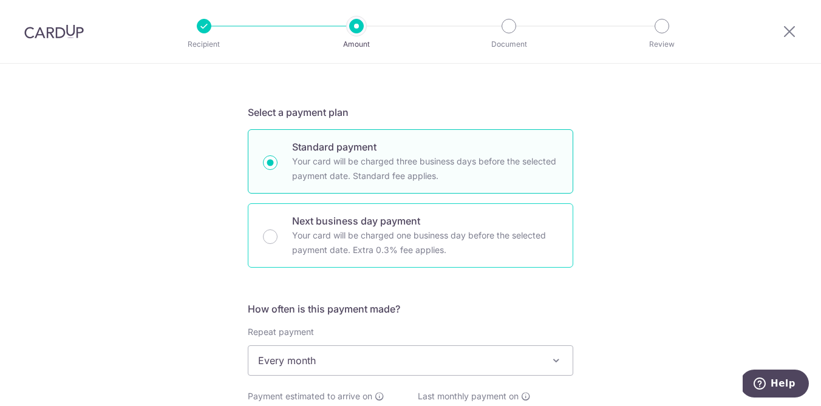
scroll to position [664, 0]
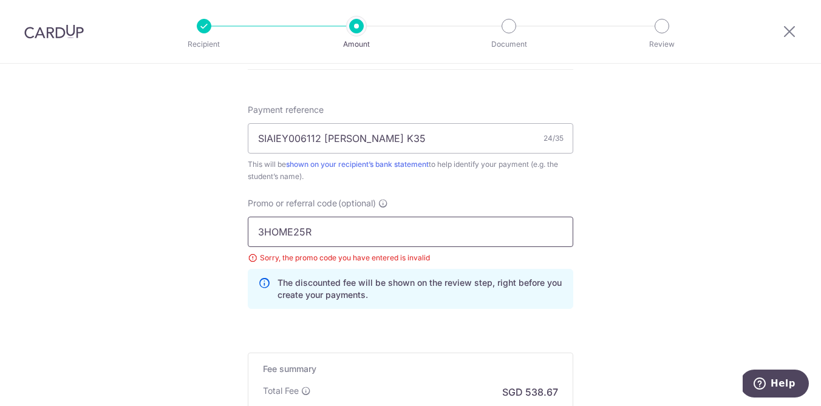
click at [377, 239] on input "3HOME25R" at bounding box center [411, 232] width 326 height 30
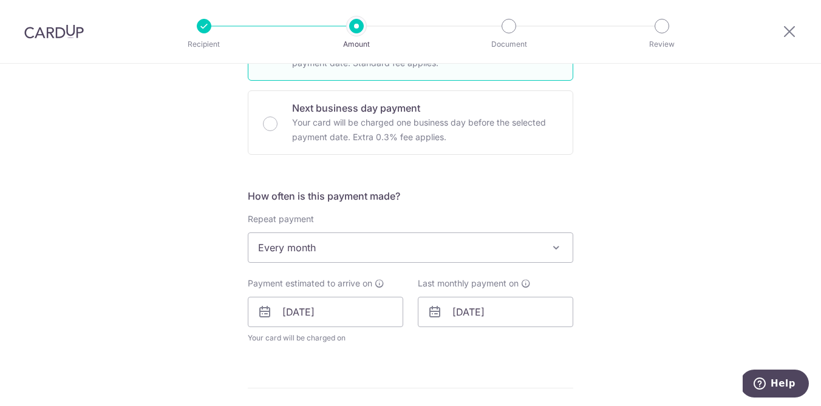
scroll to position [0, 0]
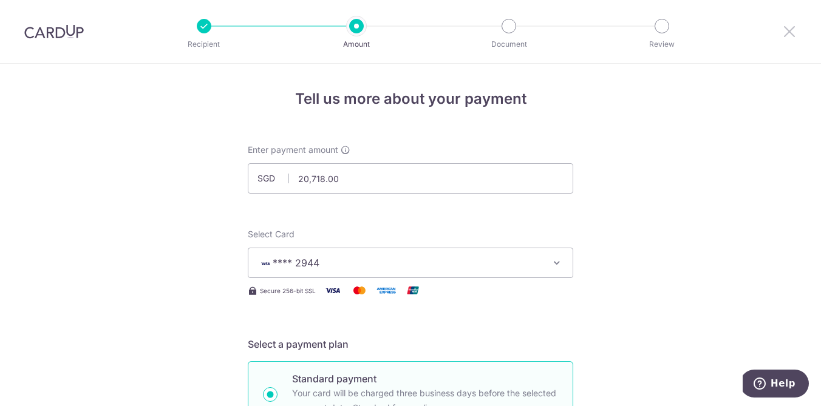
click at [792, 35] on icon at bounding box center [789, 31] width 15 height 15
